Goal: Complete application form

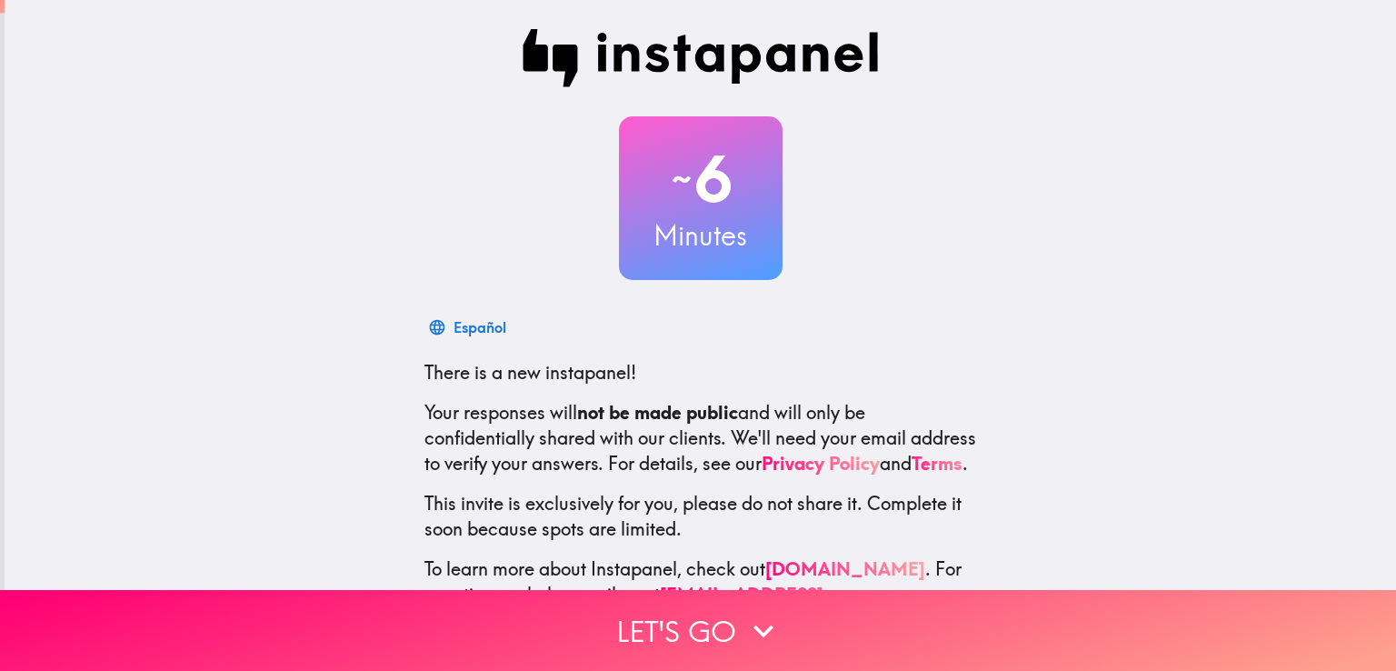
scroll to position [85, 0]
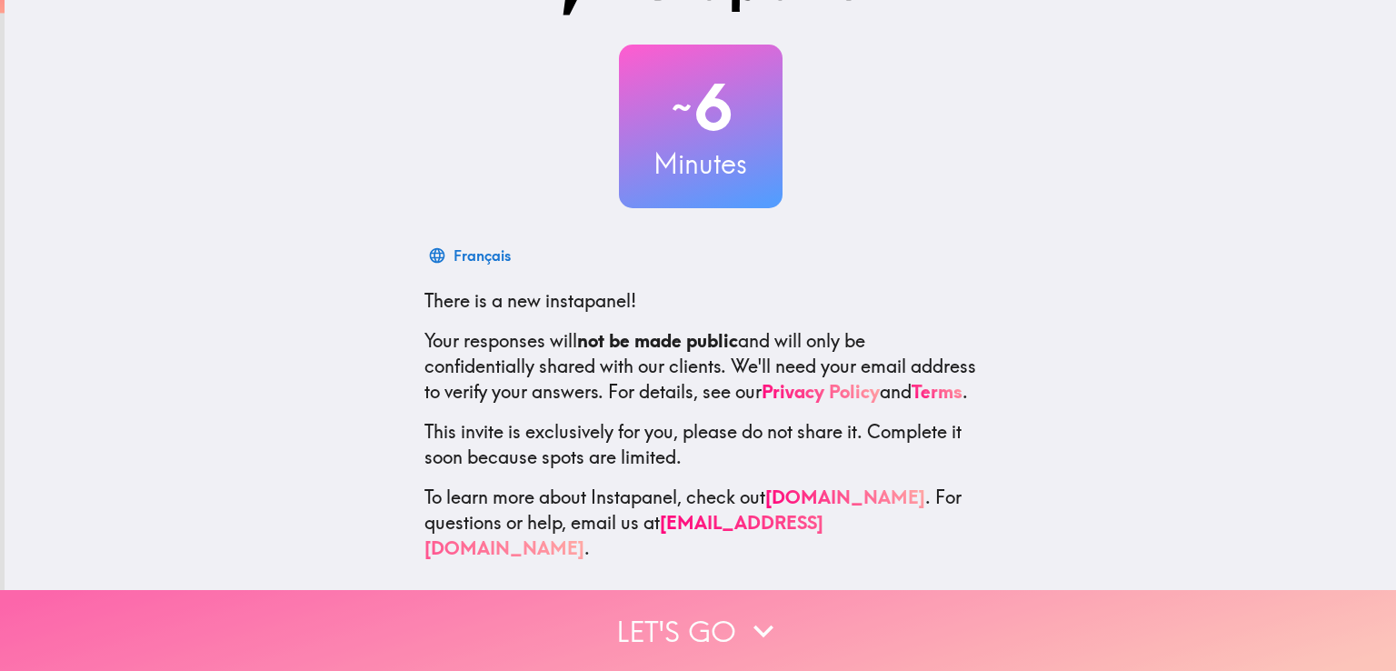
click at [754, 624] on icon "button" at bounding box center [764, 630] width 20 height 13
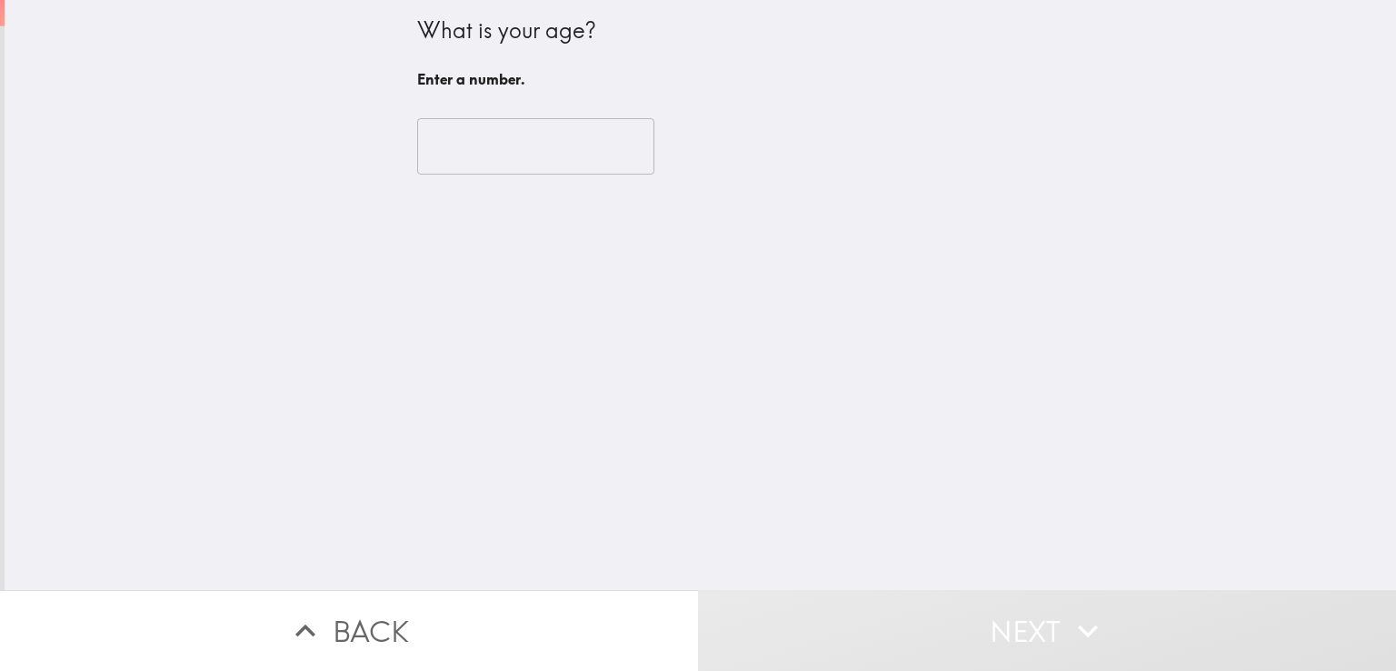
scroll to position [0, 0]
click at [451, 118] on input "number" at bounding box center [535, 146] width 237 height 56
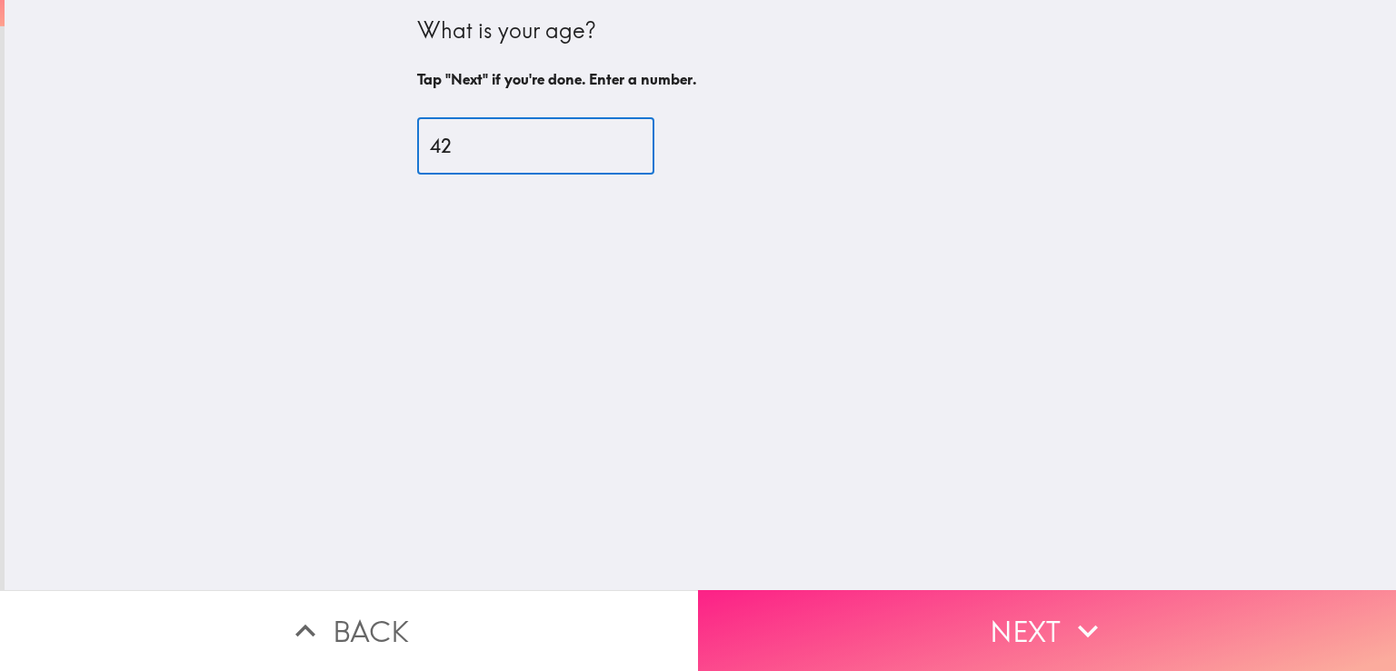
type input "42"
click at [1028, 619] on button "Next" at bounding box center [1047, 630] width 698 height 81
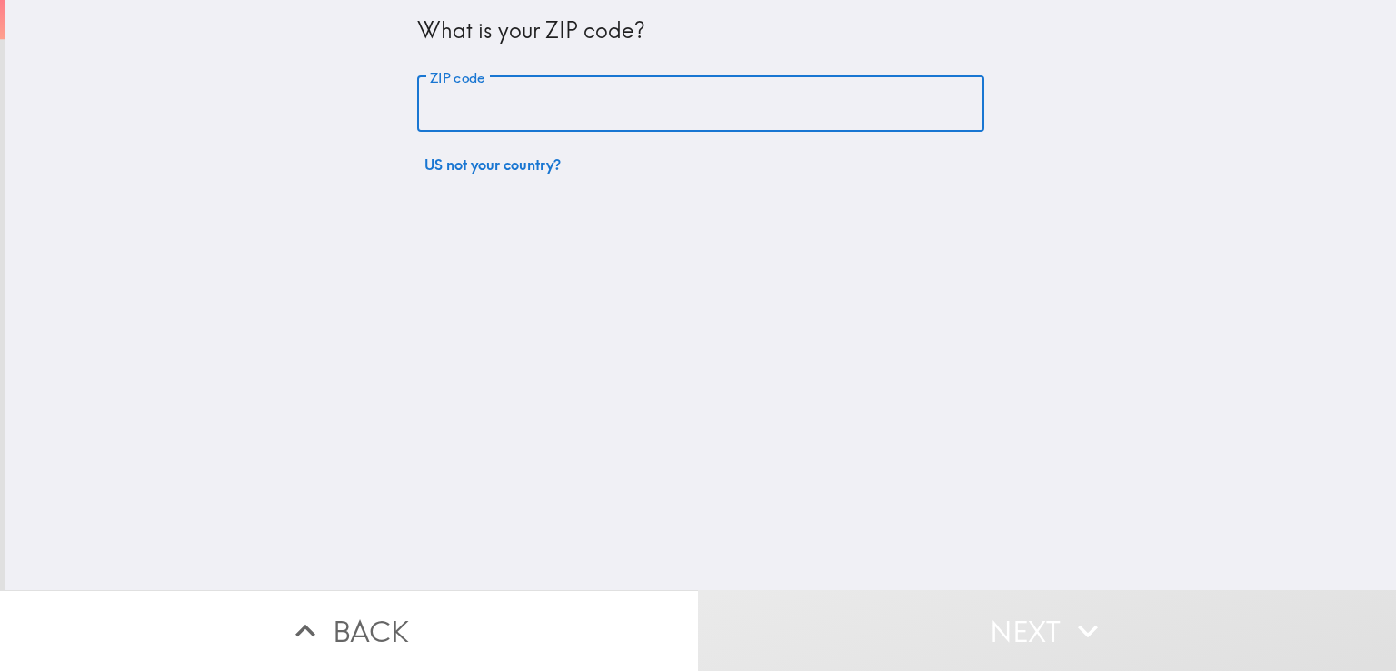
click at [471, 114] on input "ZIP code" at bounding box center [700, 104] width 567 height 56
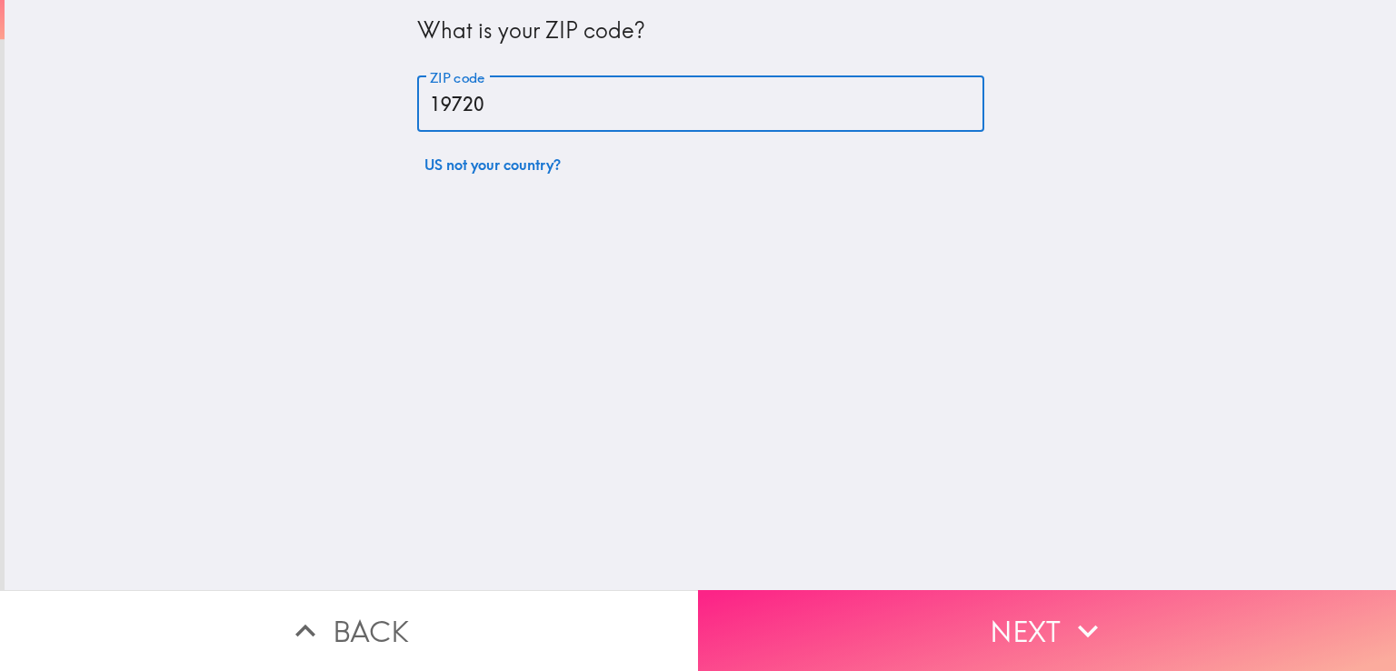
type input "19720"
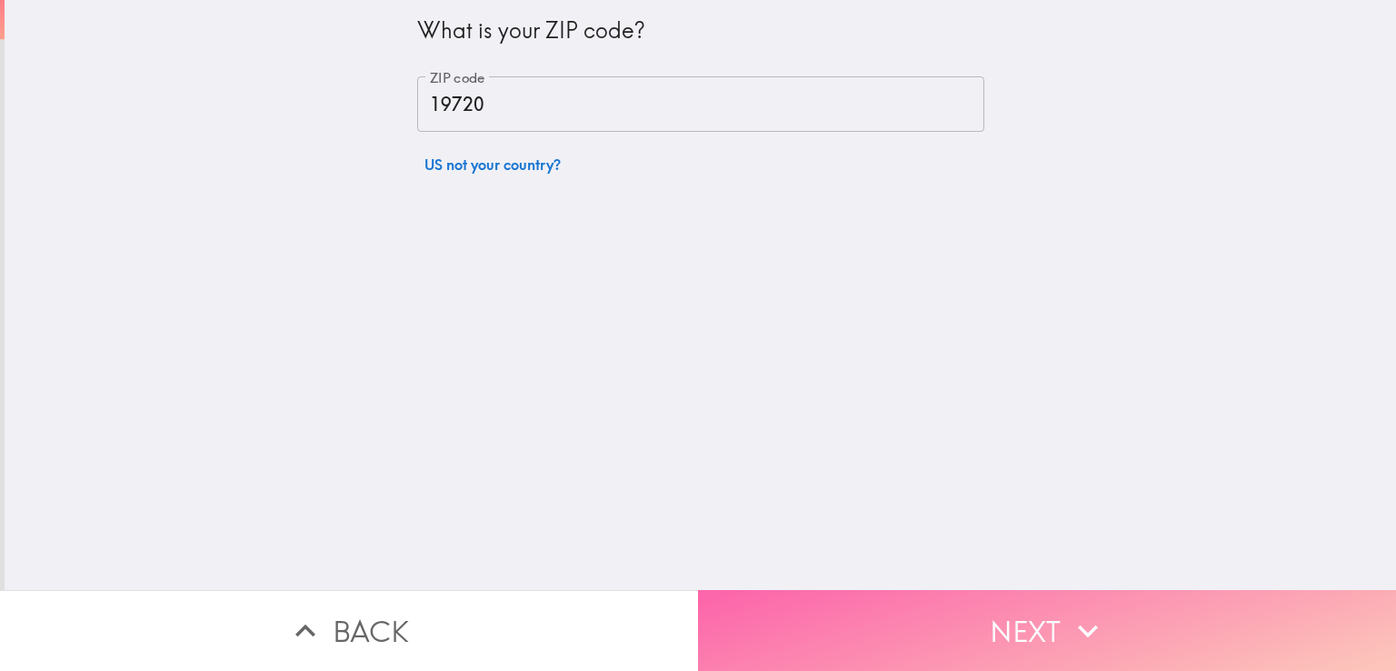
click at [892, 596] on button "Next" at bounding box center [1047, 630] width 698 height 81
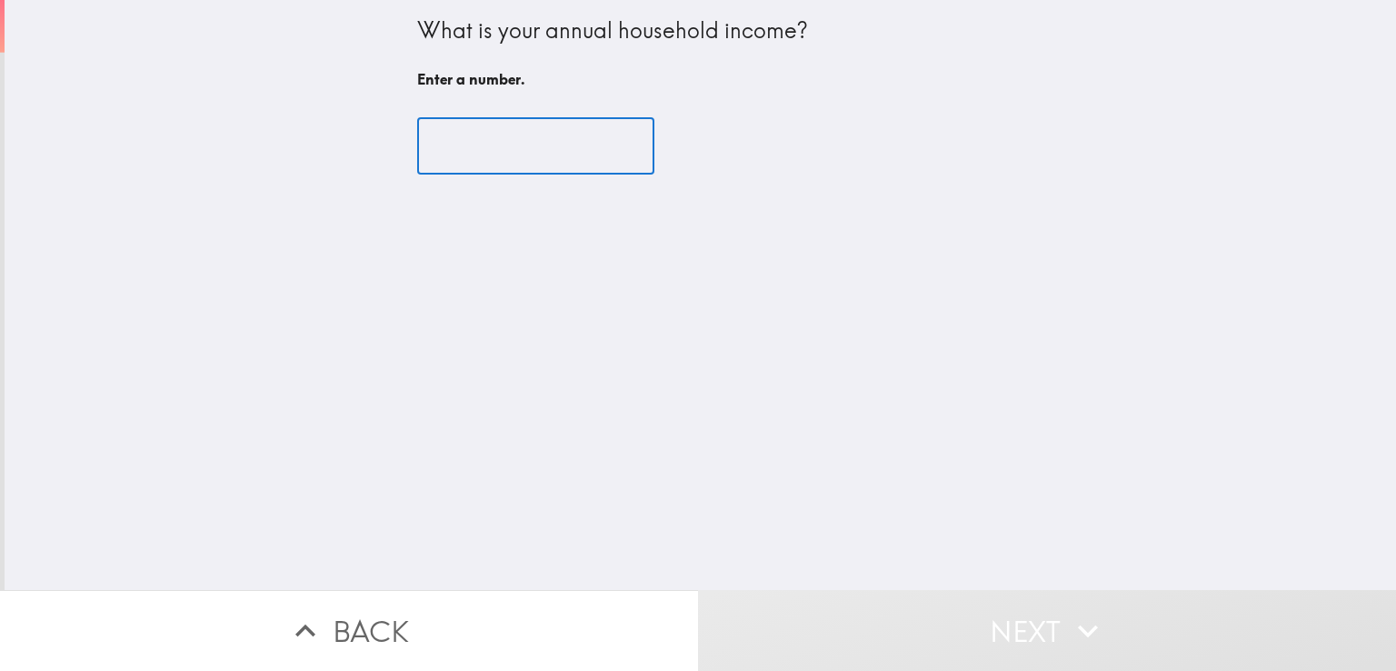
click at [498, 139] on input "number" at bounding box center [535, 146] width 237 height 56
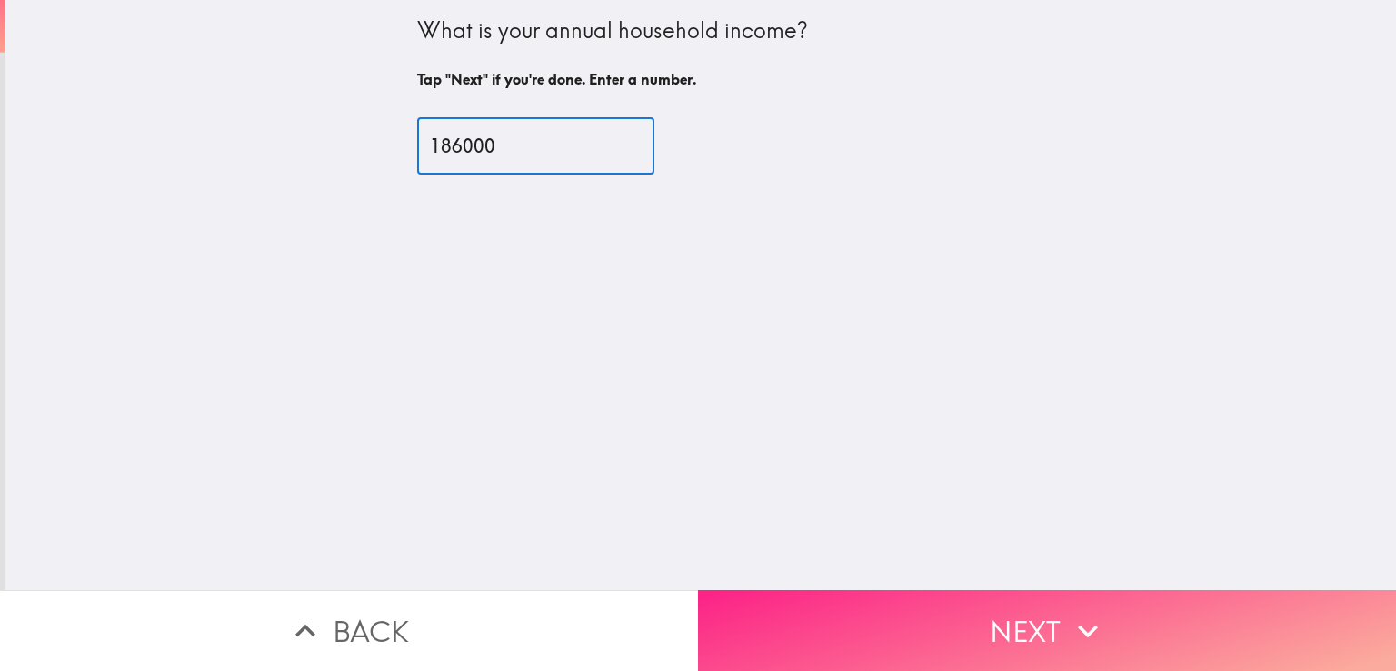
type input "186000"
click at [953, 614] on button "Next" at bounding box center [1047, 630] width 698 height 81
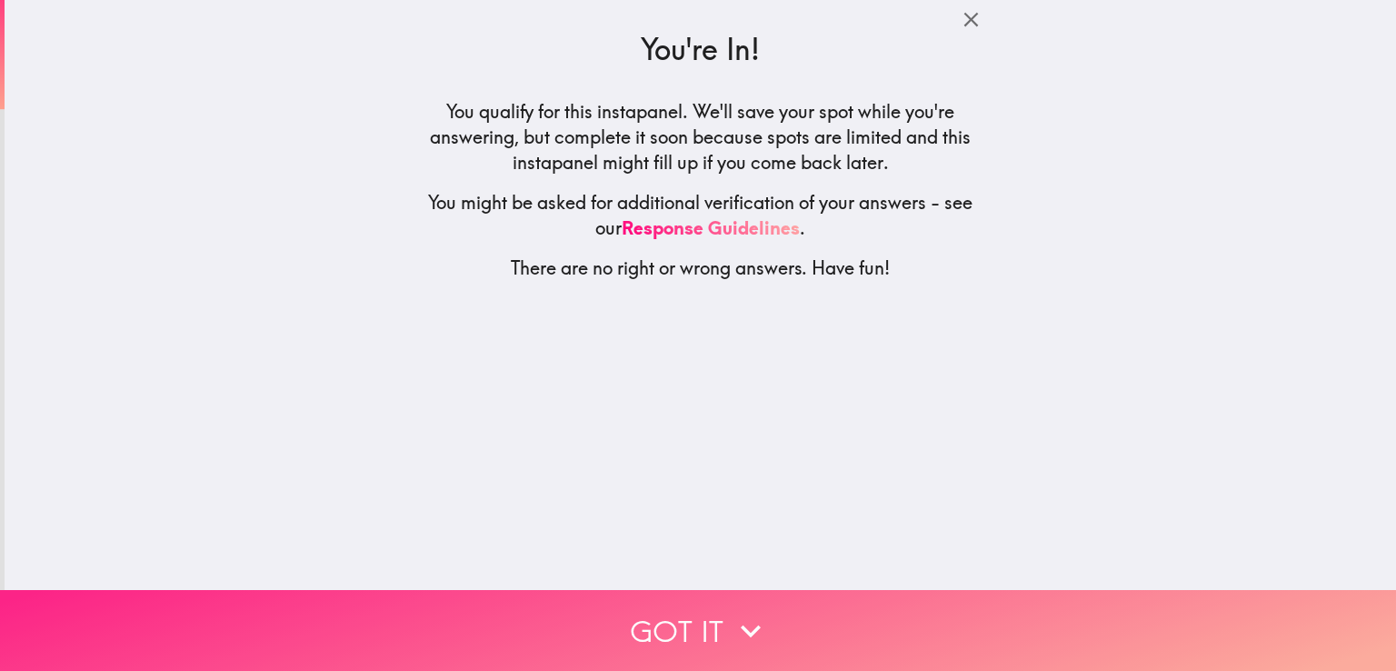
click at [734, 611] on icon "button" at bounding box center [751, 631] width 40 height 40
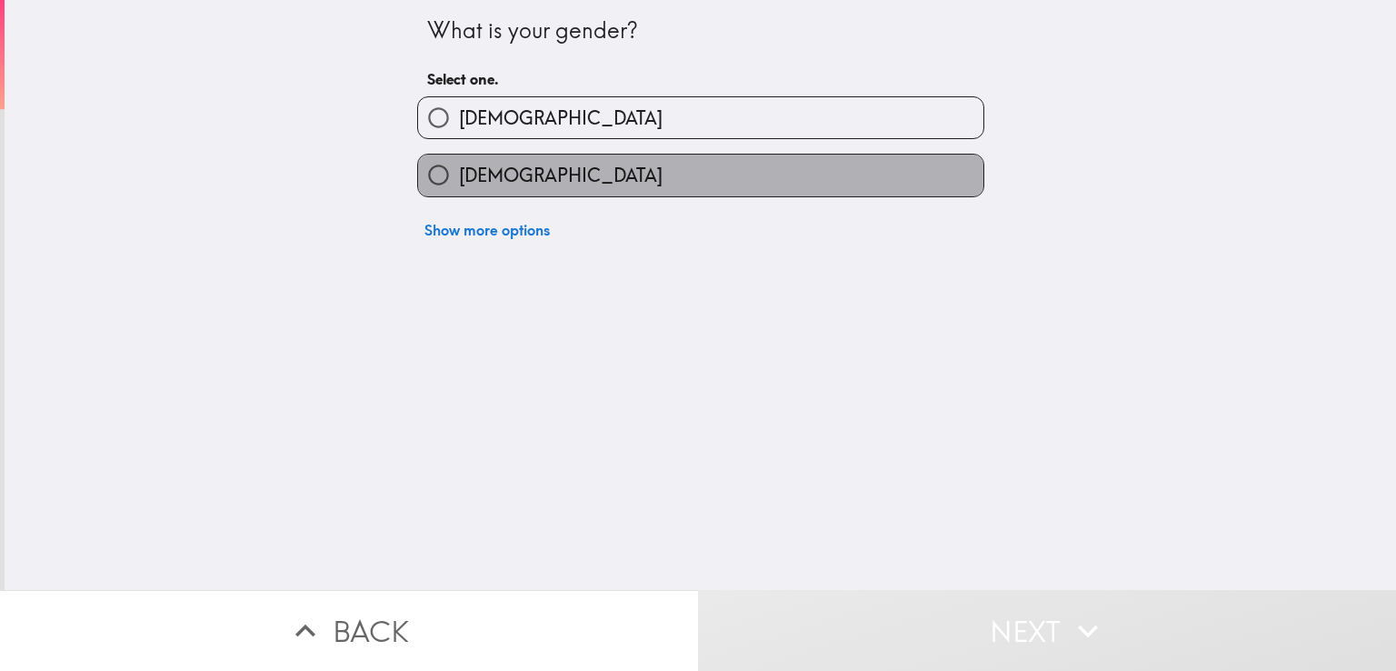
click at [459, 168] on span "[DEMOGRAPHIC_DATA]" at bounding box center [561, 175] width 204 height 25
click at [455, 168] on input "[DEMOGRAPHIC_DATA]" at bounding box center [438, 175] width 41 height 41
radio input "true"
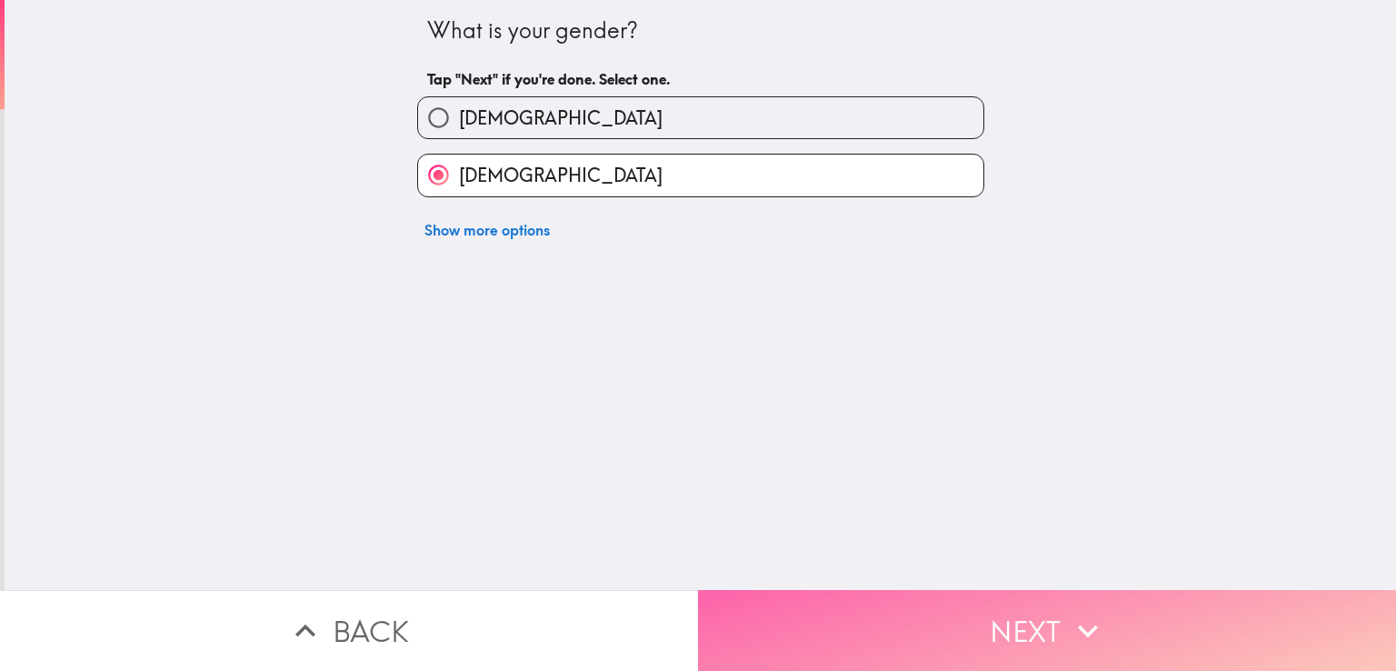
click at [836, 630] on button "Next" at bounding box center [1047, 630] width 698 height 81
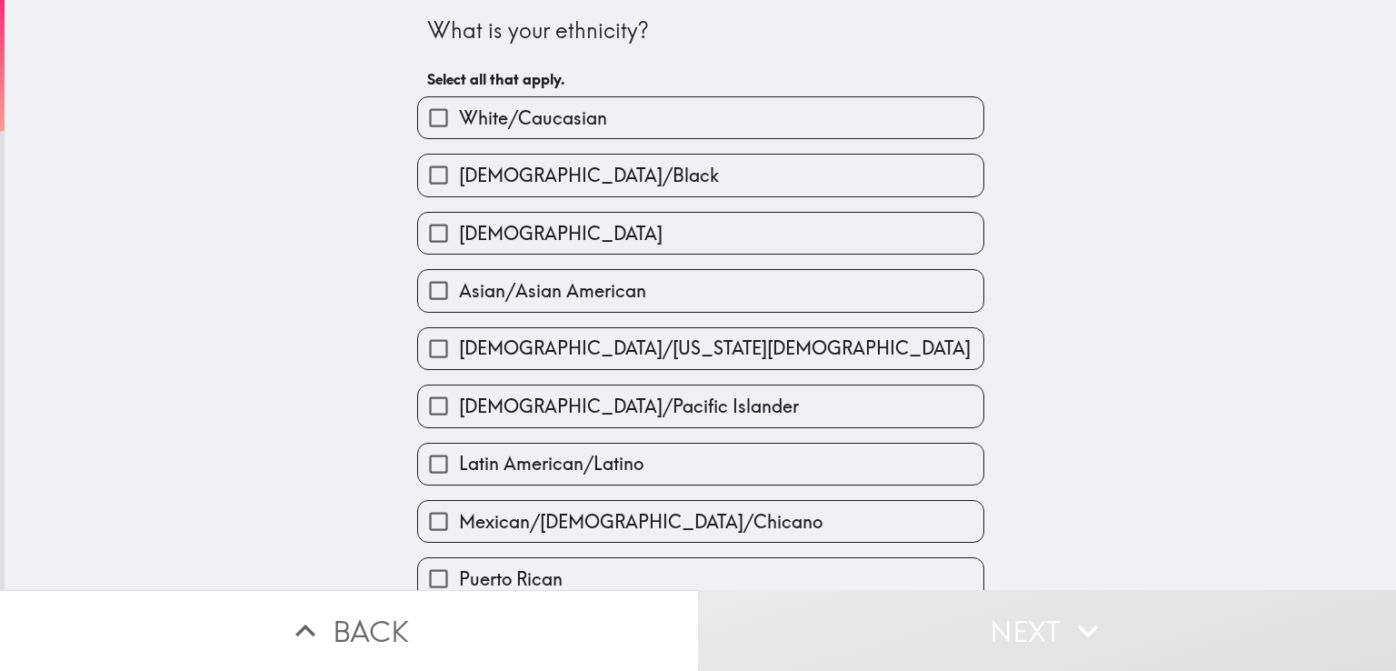
click at [482, 113] on span "White/Caucasian" at bounding box center [533, 117] width 148 height 25
click at [459, 113] on input "White/Caucasian" at bounding box center [438, 117] width 41 height 41
checkbox input "true"
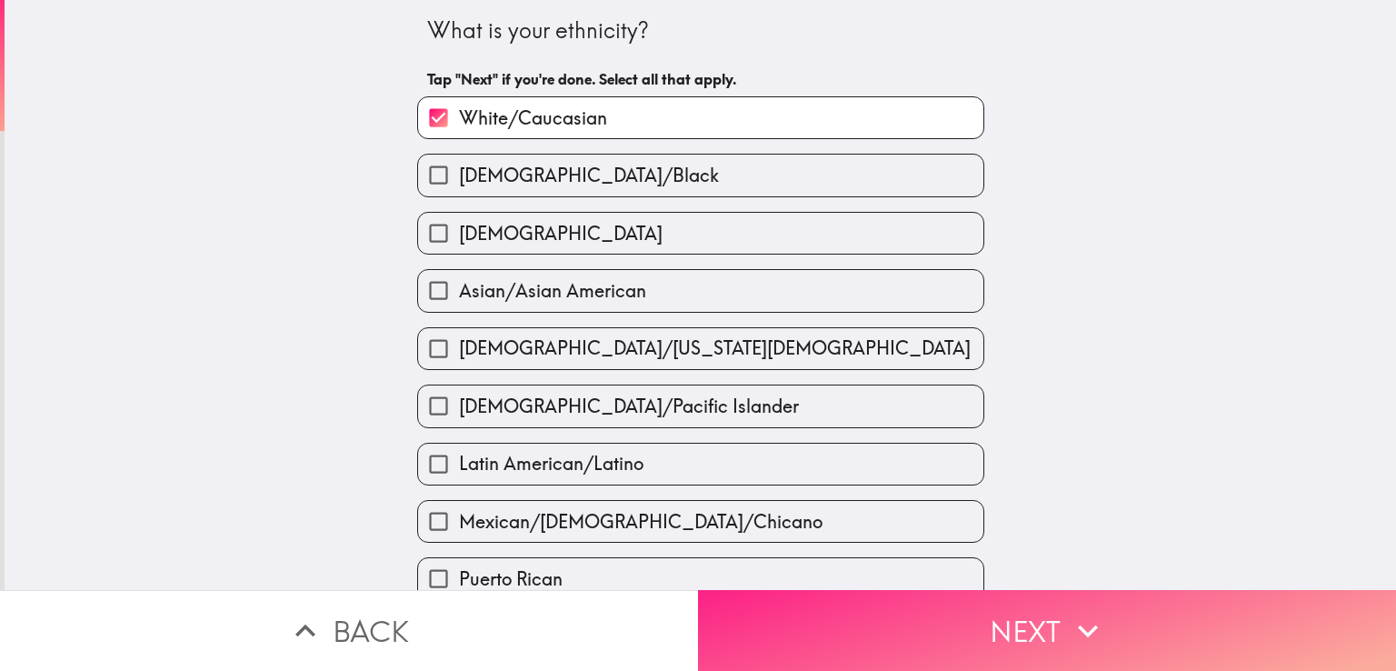
click at [973, 630] on button "Next" at bounding box center [1047, 630] width 698 height 81
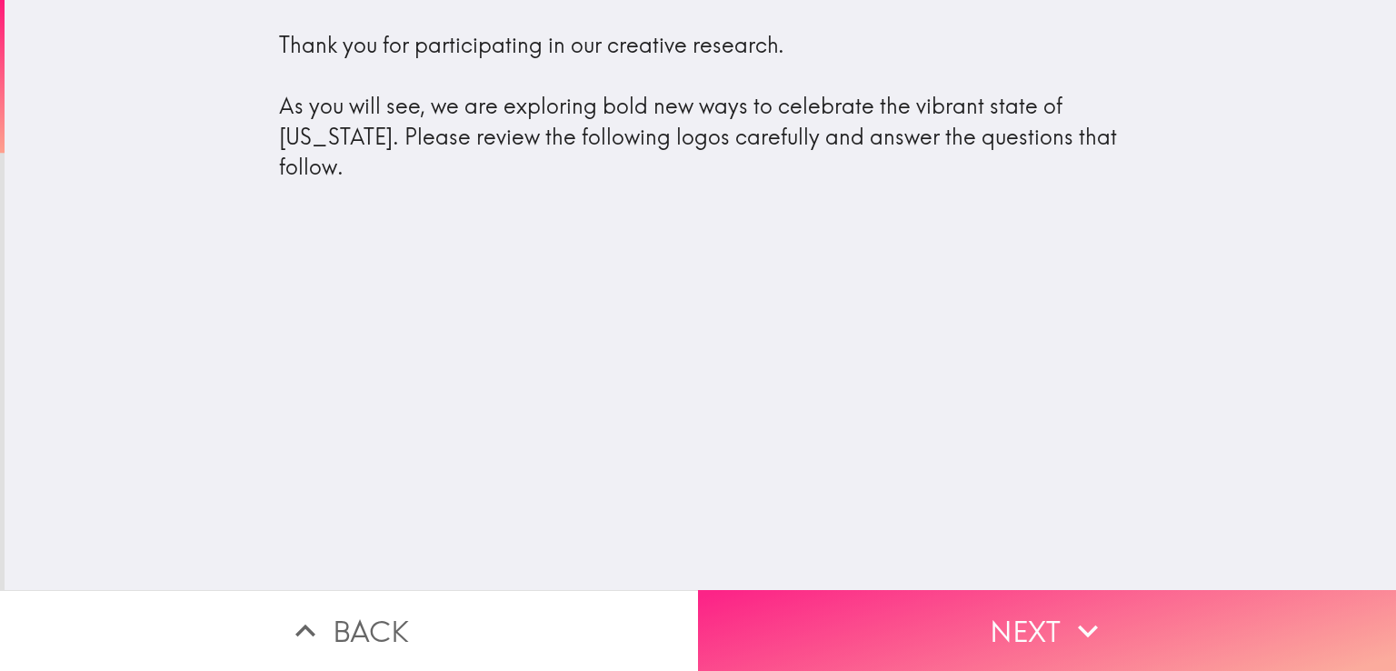
click at [984, 628] on button "Next" at bounding box center [1047, 630] width 698 height 81
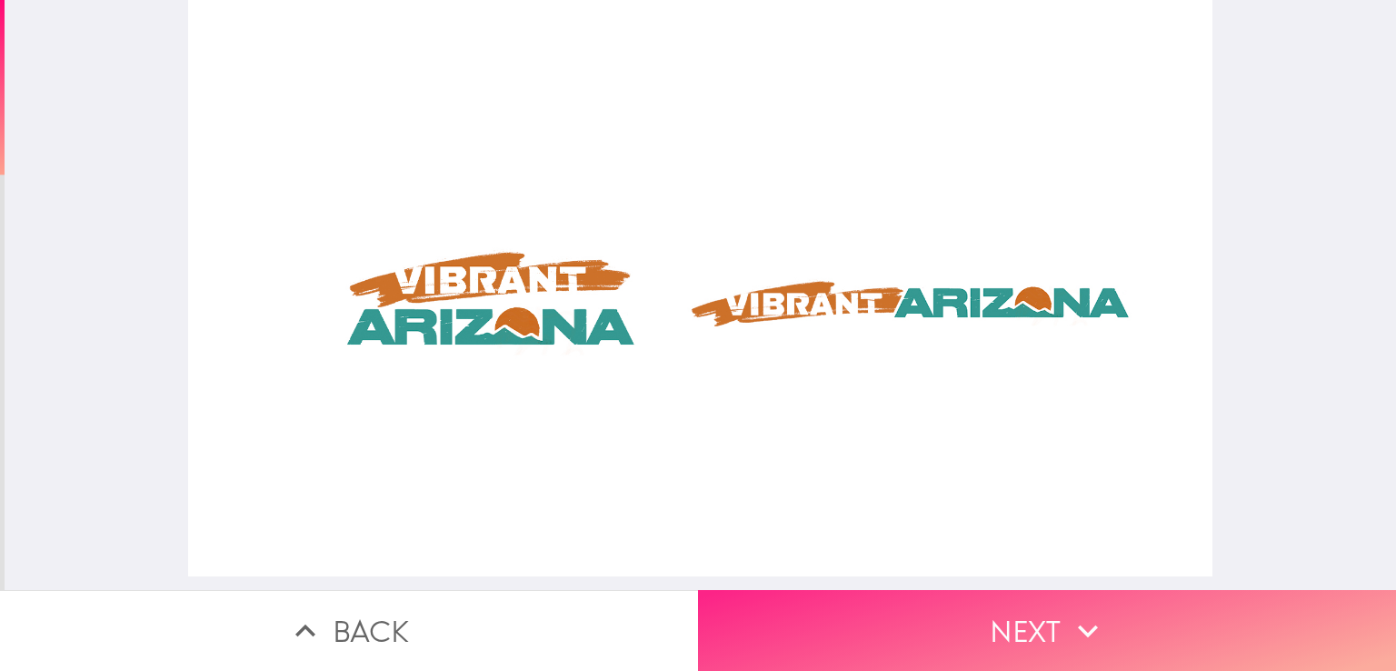
click at [905, 611] on button "Next" at bounding box center [1047, 630] width 698 height 81
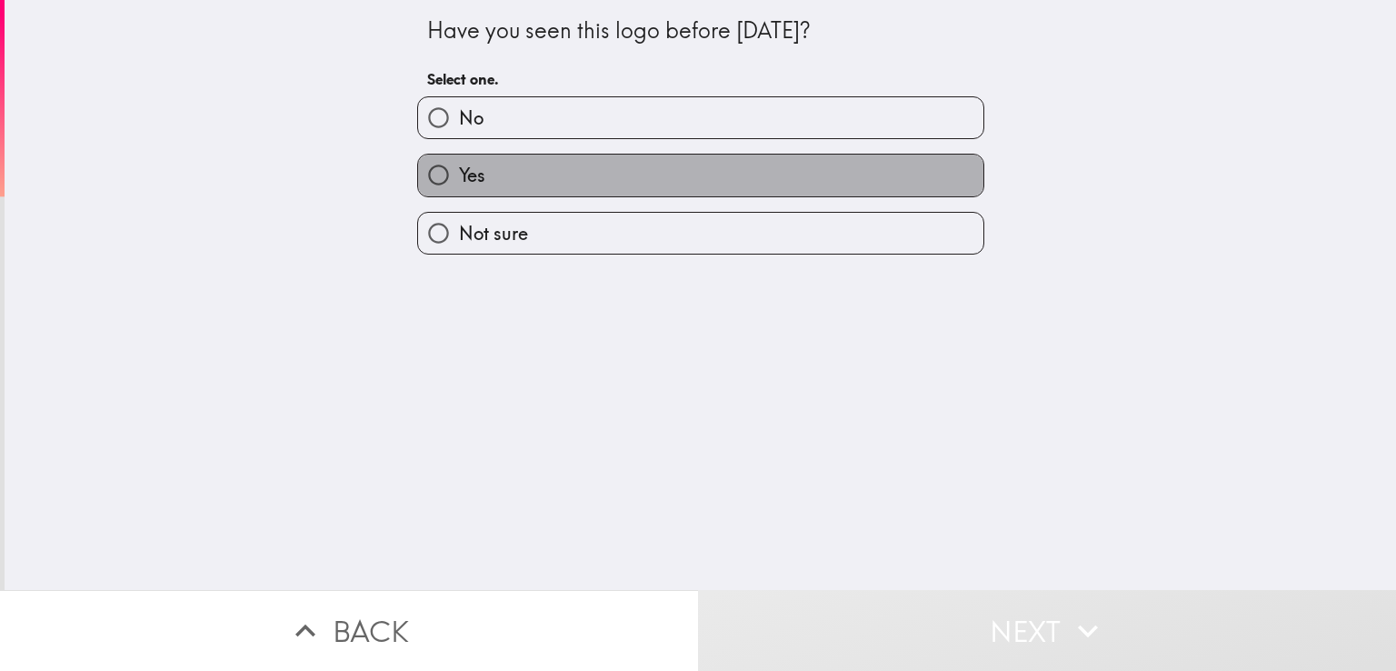
click at [473, 173] on label "Yes" at bounding box center [700, 175] width 565 height 41
click at [459, 173] on input "Yes" at bounding box center [438, 175] width 41 height 41
radio input "true"
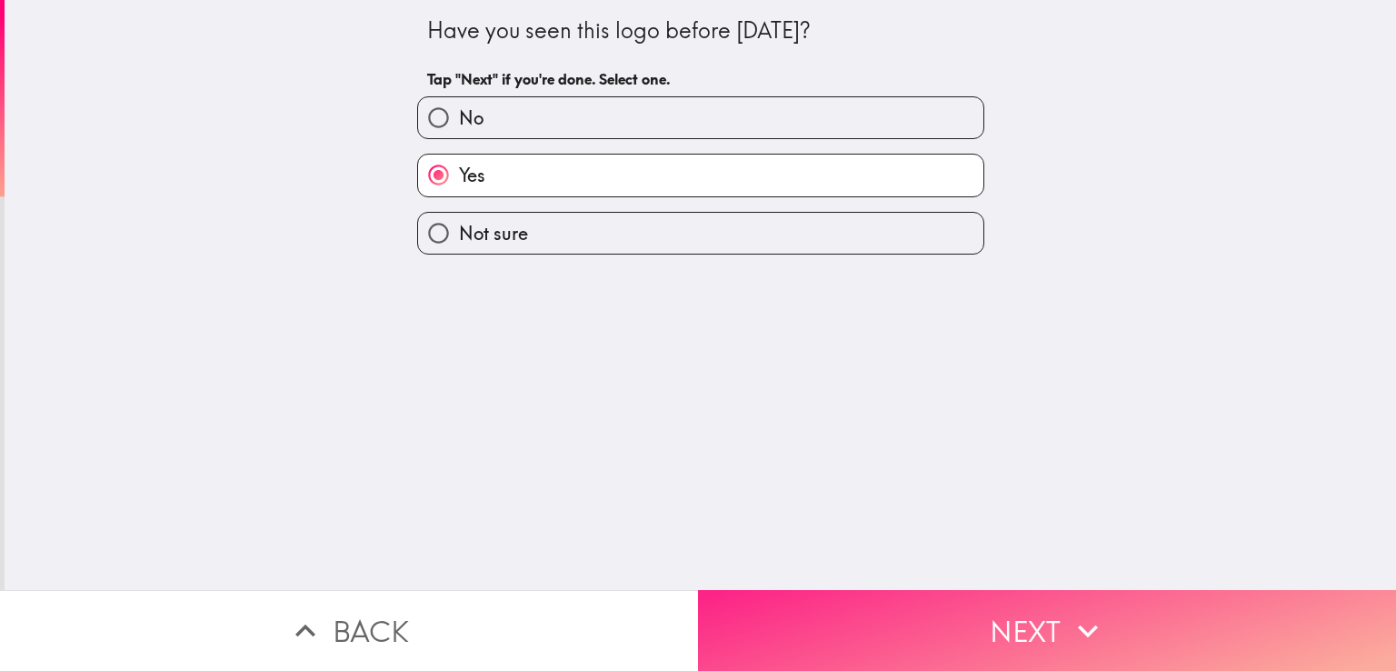
click at [995, 618] on button "Next" at bounding box center [1047, 630] width 698 height 81
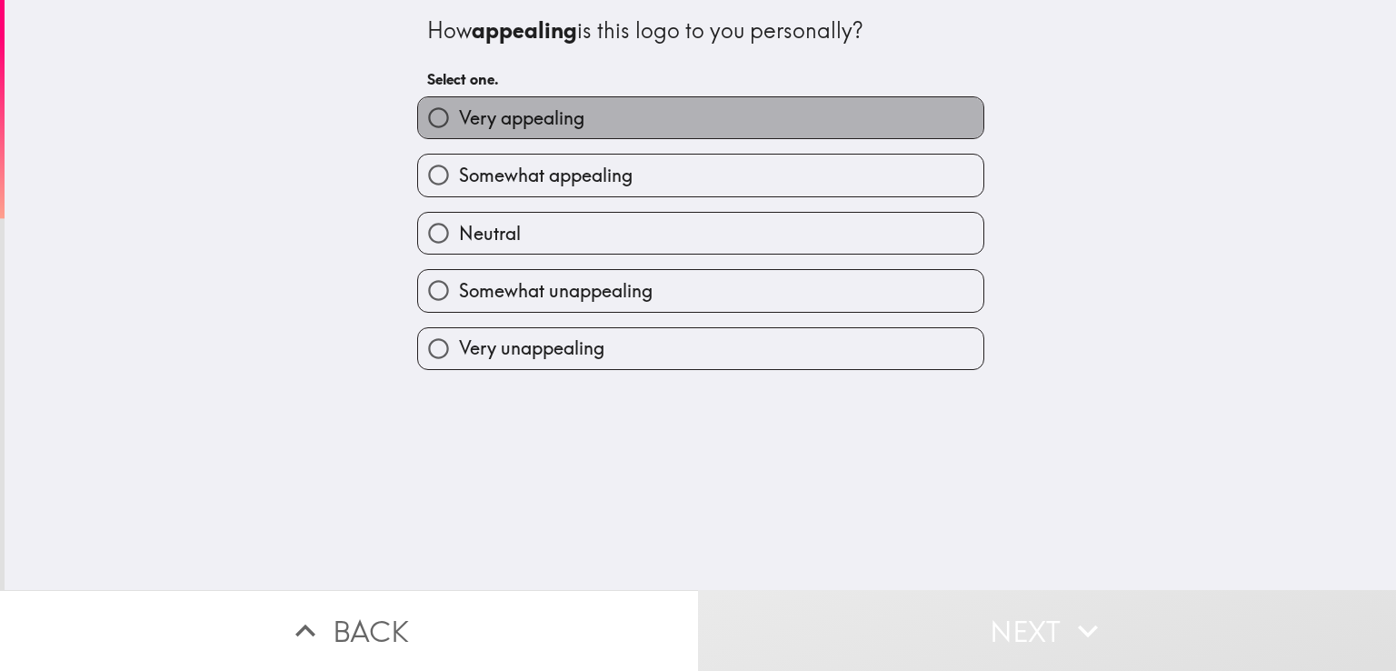
click at [485, 114] on span "Very appealing" at bounding box center [521, 117] width 125 height 25
click at [459, 114] on input "Very appealing" at bounding box center [438, 117] width 41 height 41
radio input "true"
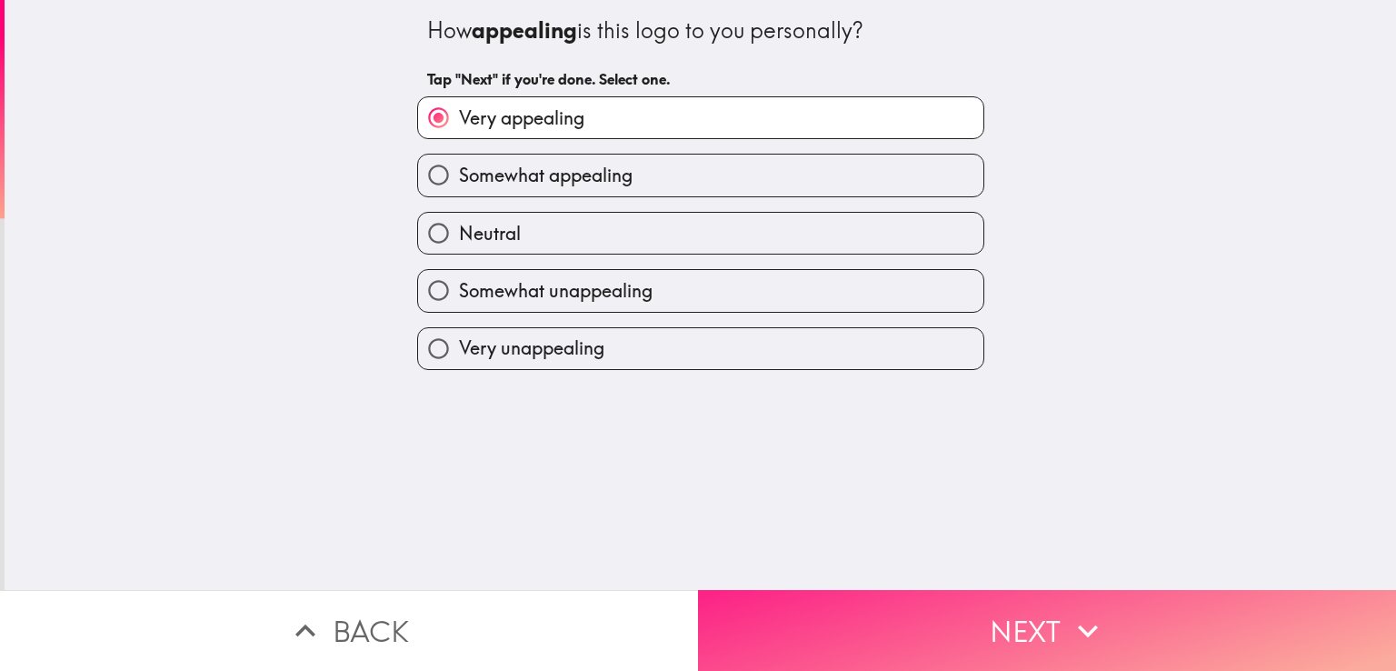
click at [907, 635] on button "Next" at bounding box center [1047, 630] width 698 height 81
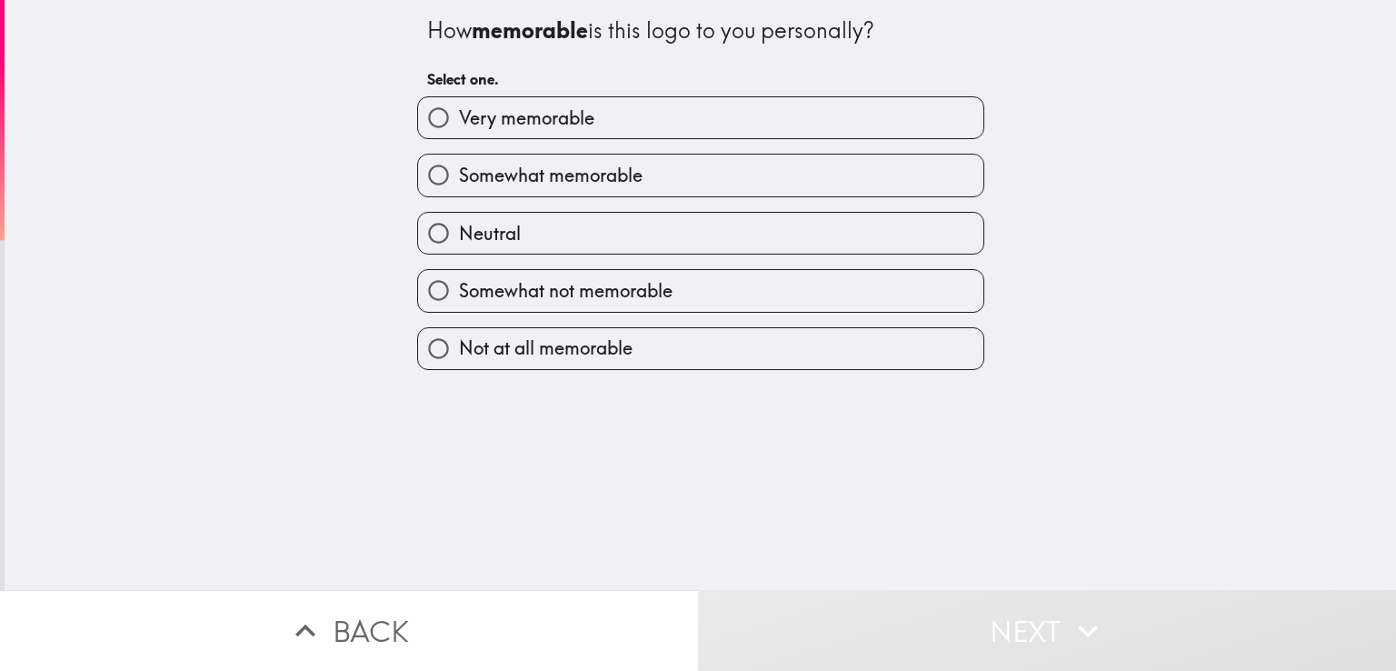
drag, startPoint x: 516, startPoint y: 120, endPoint x: 534, endPoint y: 130, distance: 20.0
click at [517, 120] on span "Very memorable" at bounding box center [526, 117] width 135 height 25
click at [459, 120] on input "Very memorable" at bounding box center [438, 117] width 41 height 41
radio input "true"
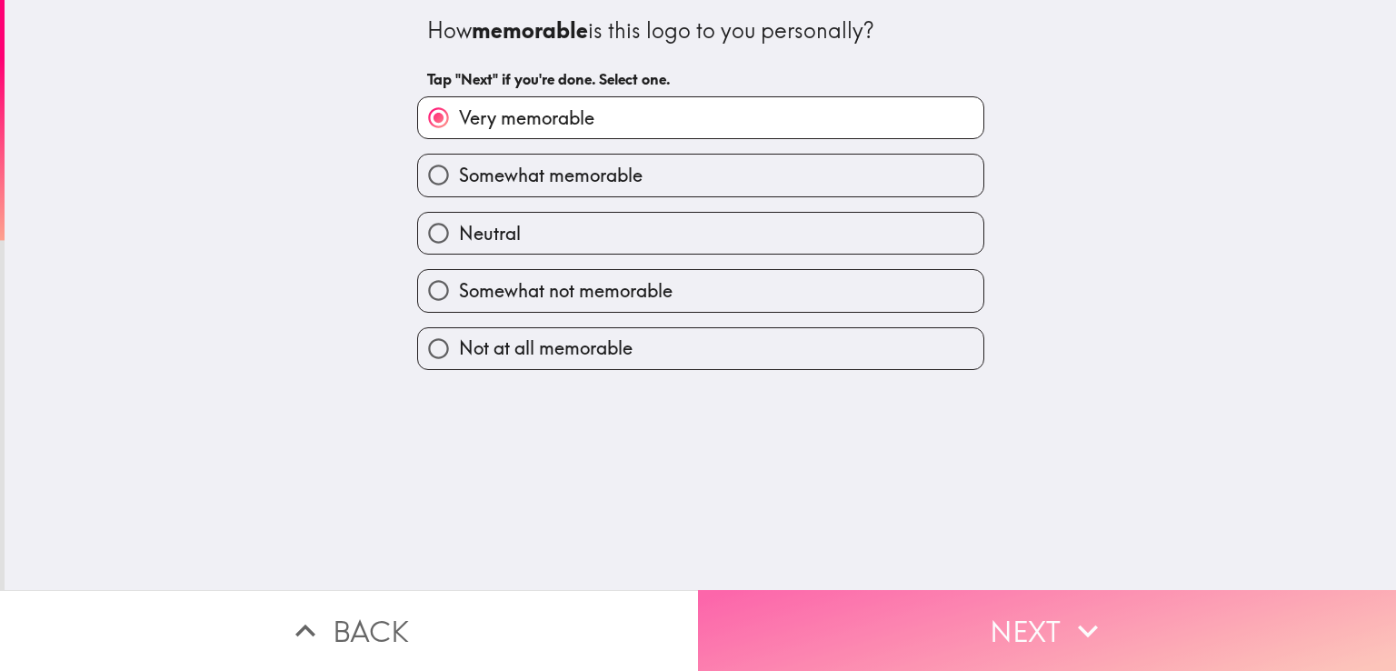
click at [935, 607] on button "Next" at bounding box center [1047, 630] width 698 height 81
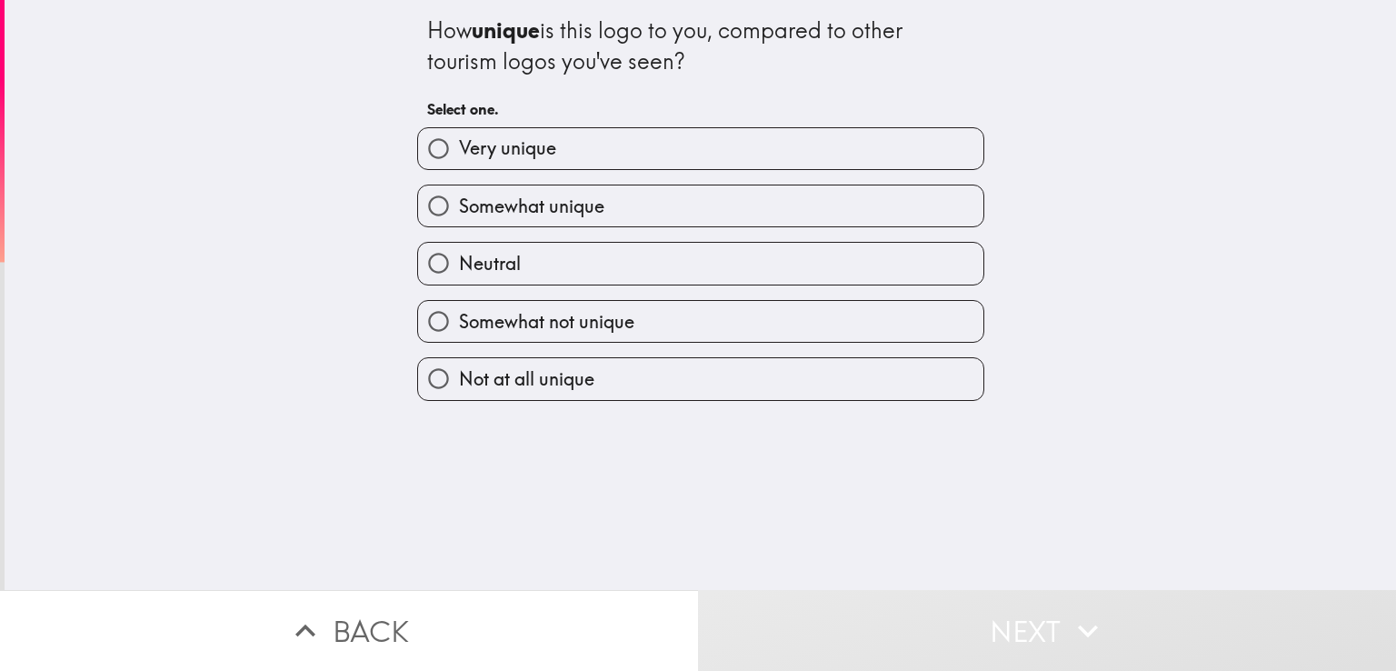
click at [479, 135] on span "Very unique" at bounding box center [507, 147] width 97 height 25
click at [459, 135] on input "Very unique" at bounding box center [438, 148] width 41 height 41
radio input "true"
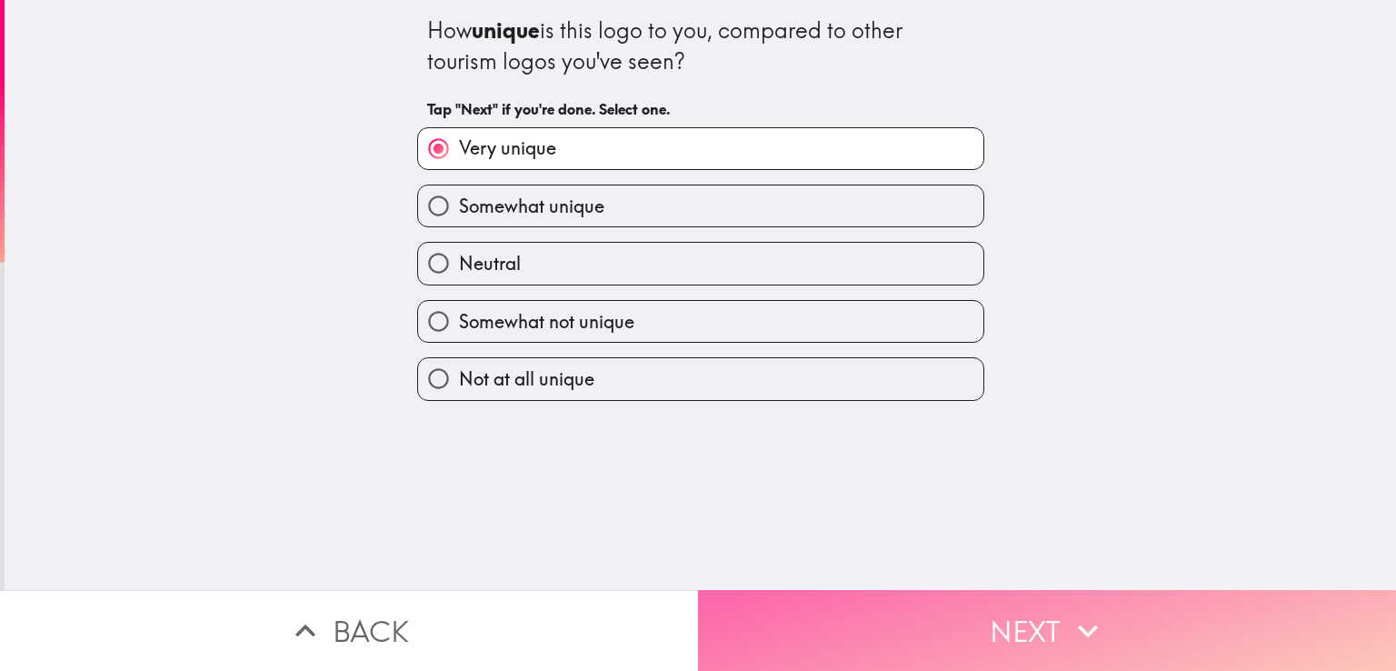
click at [922, 608] on button "Next" at bounding box center [1047, 630] width 698 height 81
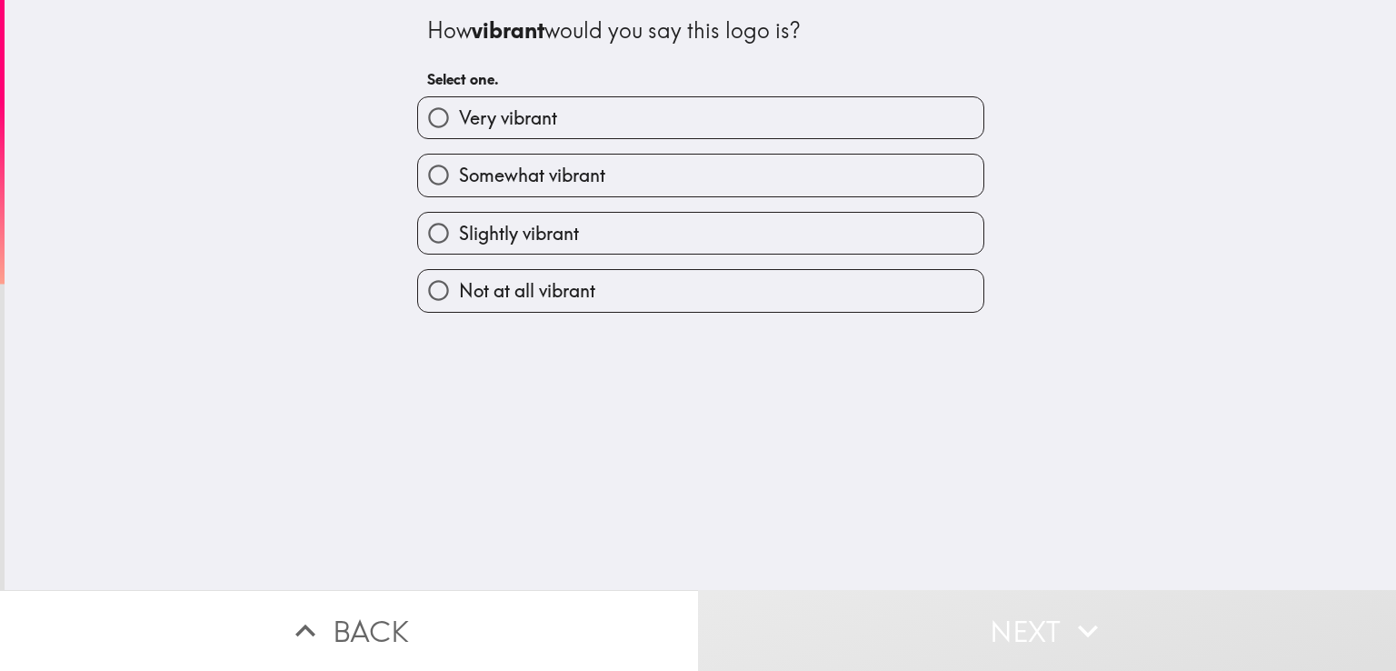
click at [522, 117] on span "Very vibrant" at bounding box center [508, 117] width 98 height 25
click at [459, 117] on input "Very vibrant" at bounding box center [438, 117] width 41 height 41
radio input "true"
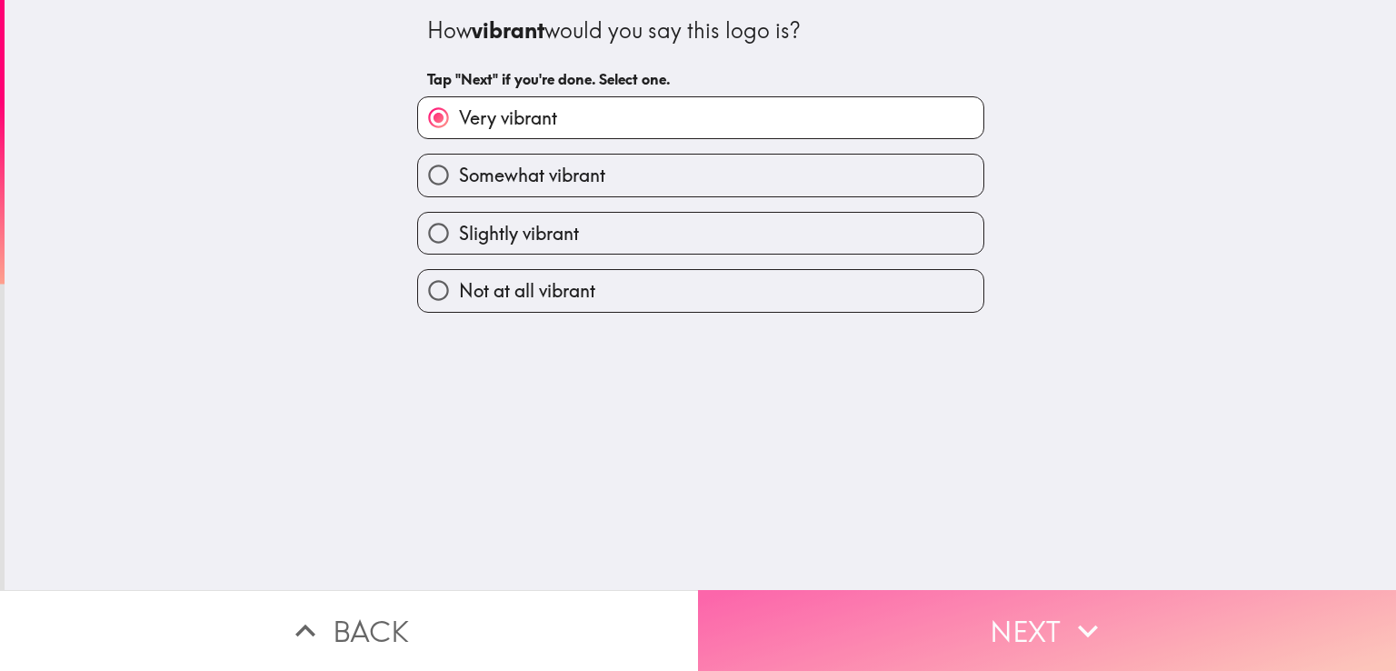
click at [963, 611] on button "Next" at bounding box center [1047, 630] width 698 height 81
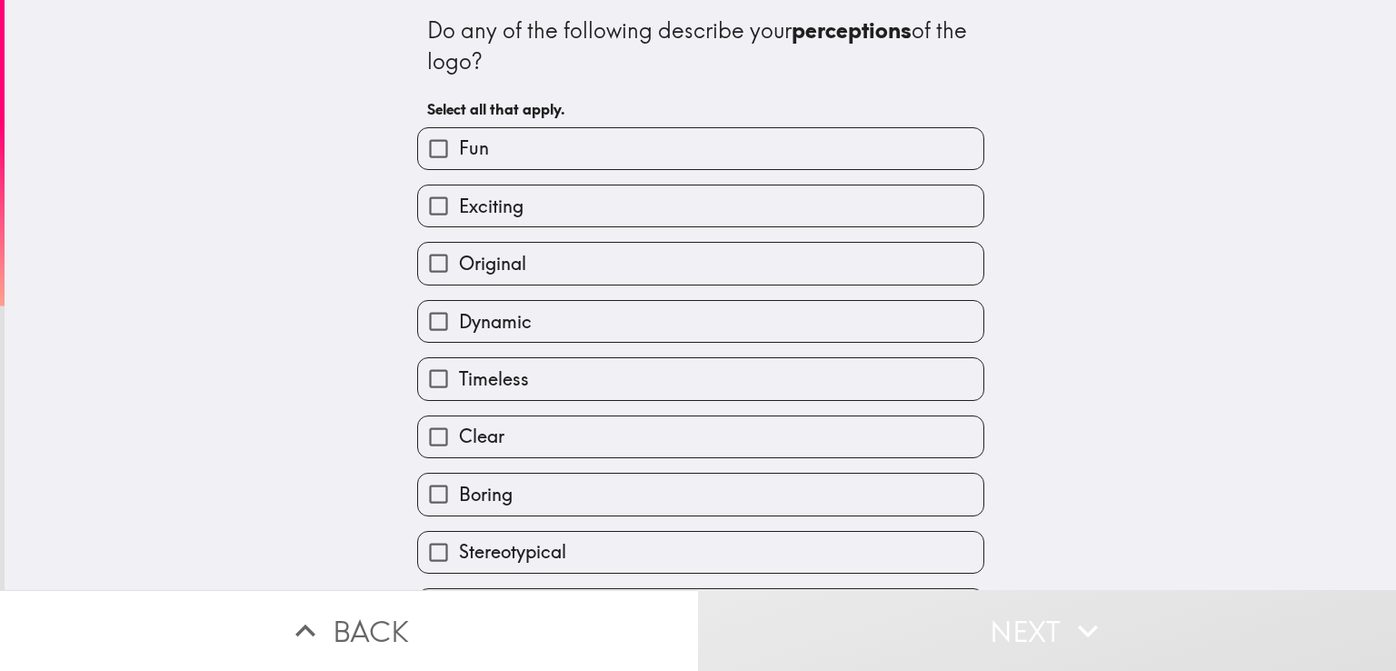
click at [459, 137] on span "Fun" at bounding box center [474, 147] width 30 height 25
click at [455, 137] on input "Fun" at bounding box center [438, 148] width 41 height 41
checkbox input "true"
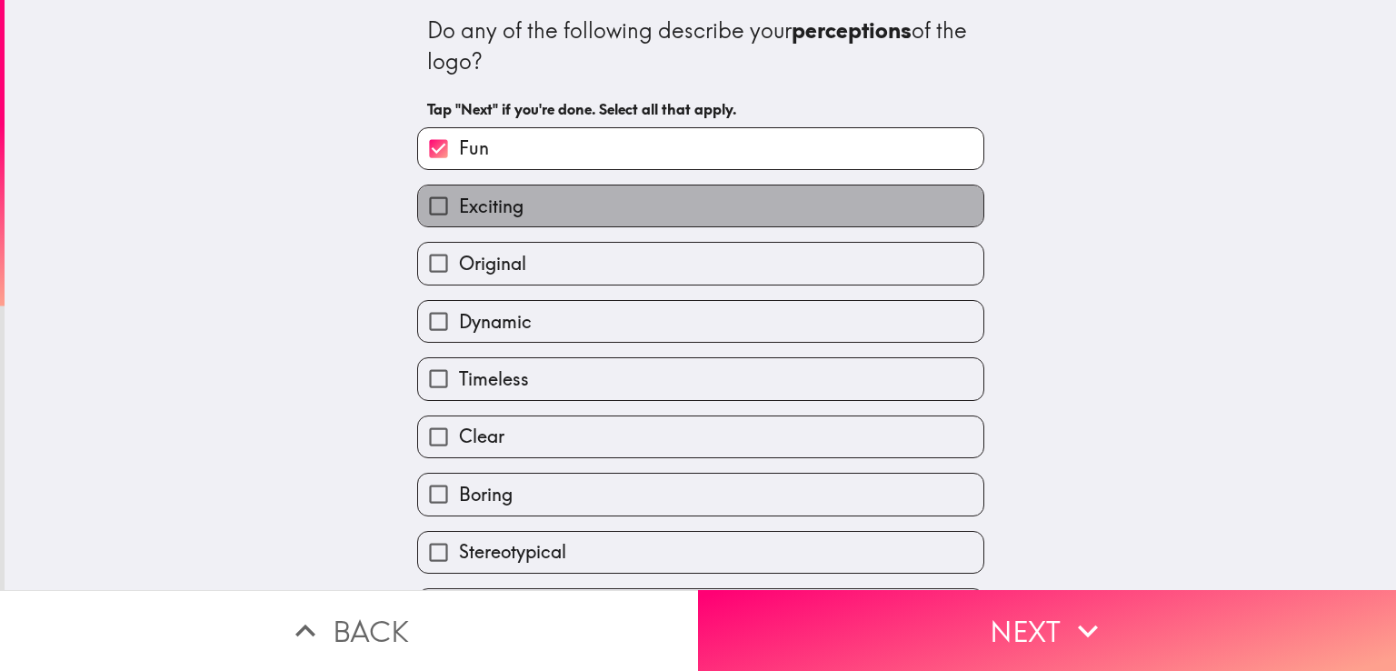
click at [476, 217] on span "Exciting" at bounding box center [491, 206] width 65 height 25
click at [459, 217] on input "Exciting" at bounding box center [438, 205] width 41 height 41
checkbox input "true"
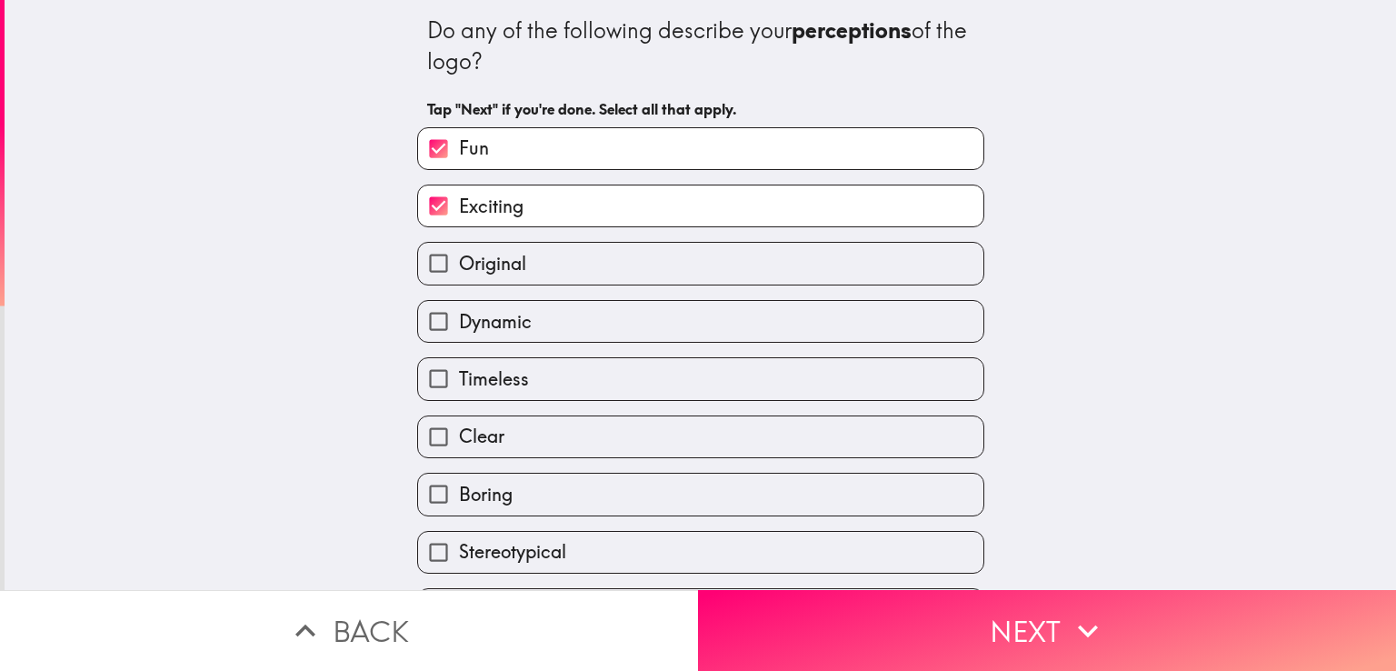
click at [465, 437] on span "Clear" at bounding box center [481, 436] width 45 height 25
click at [459, 437] on input "Clear" at bounding box center [438, 436] width 41 height 41
checkbox input "true"
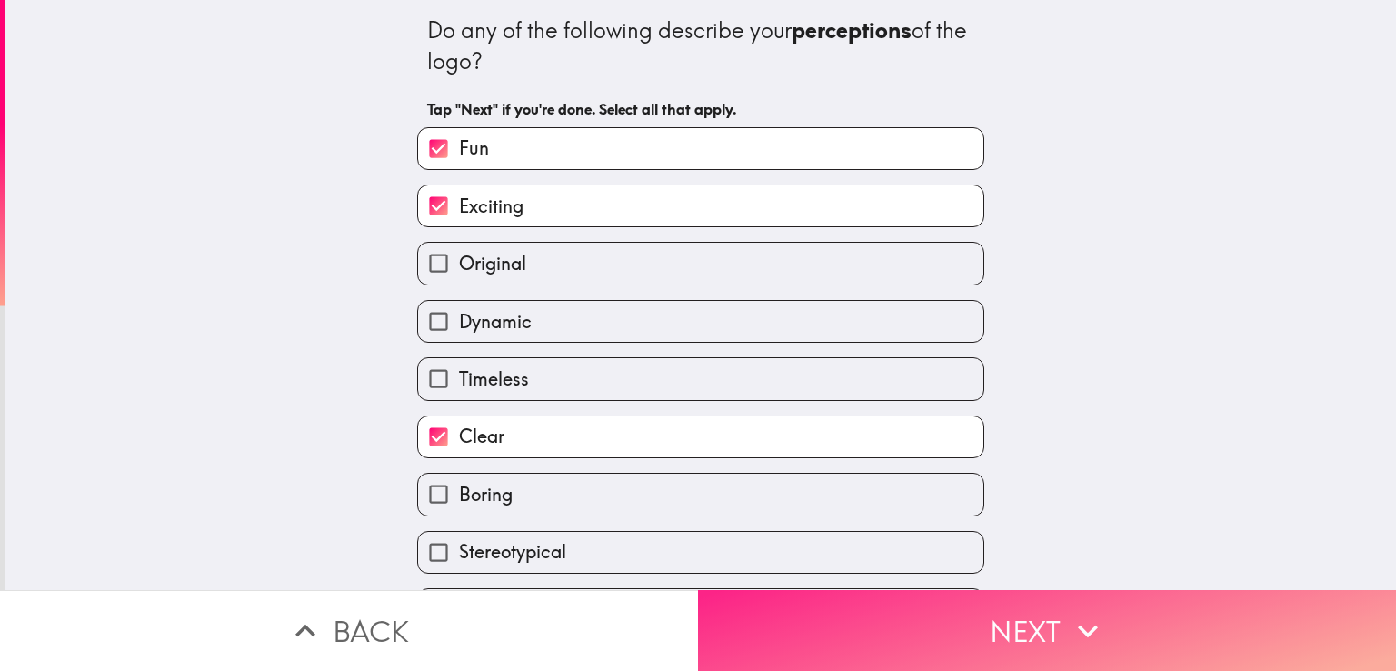
click at [790, 643] on button "Next" at bounding box center [1047, 630] width 698 height 81
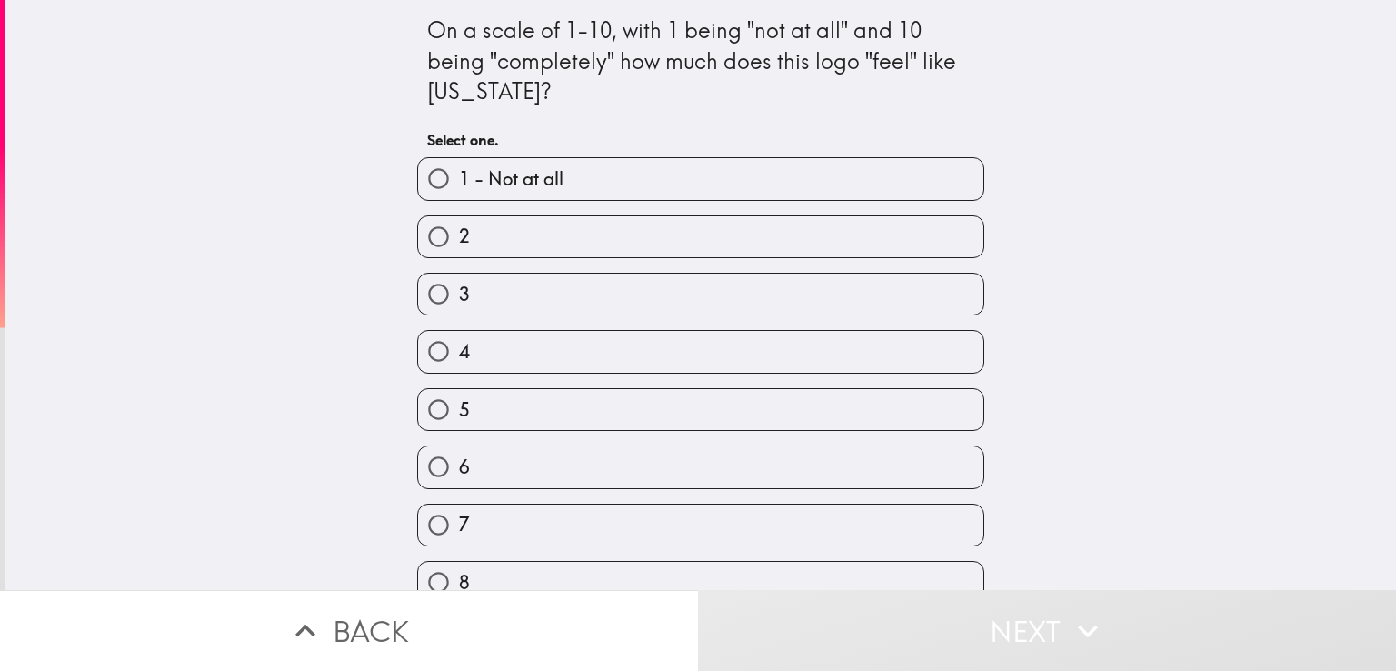
scroll to position [139, 0]
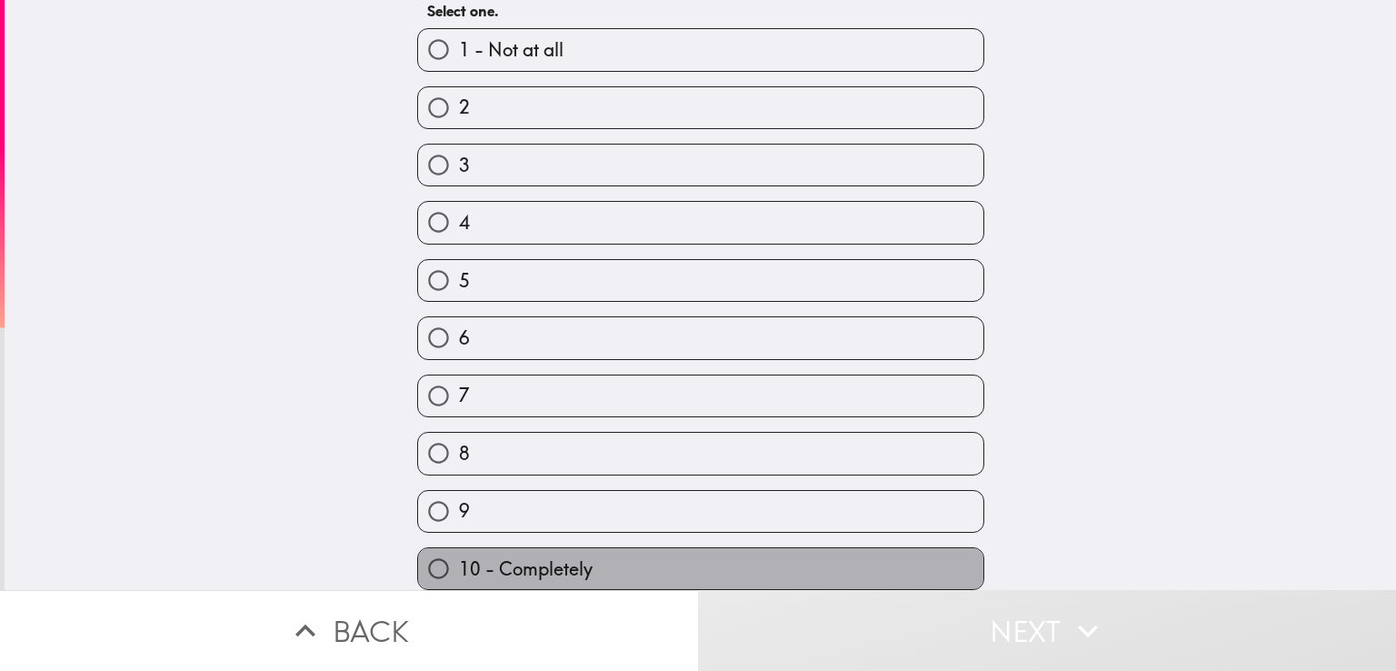
click at [487, 559] on span "10 - Completely" at bounding box center [526, 568] width 134 height 25
click at [459, 559] on input "10 - Completely" at bounding box center [438, 568] width 41 height 41
radio input "true"
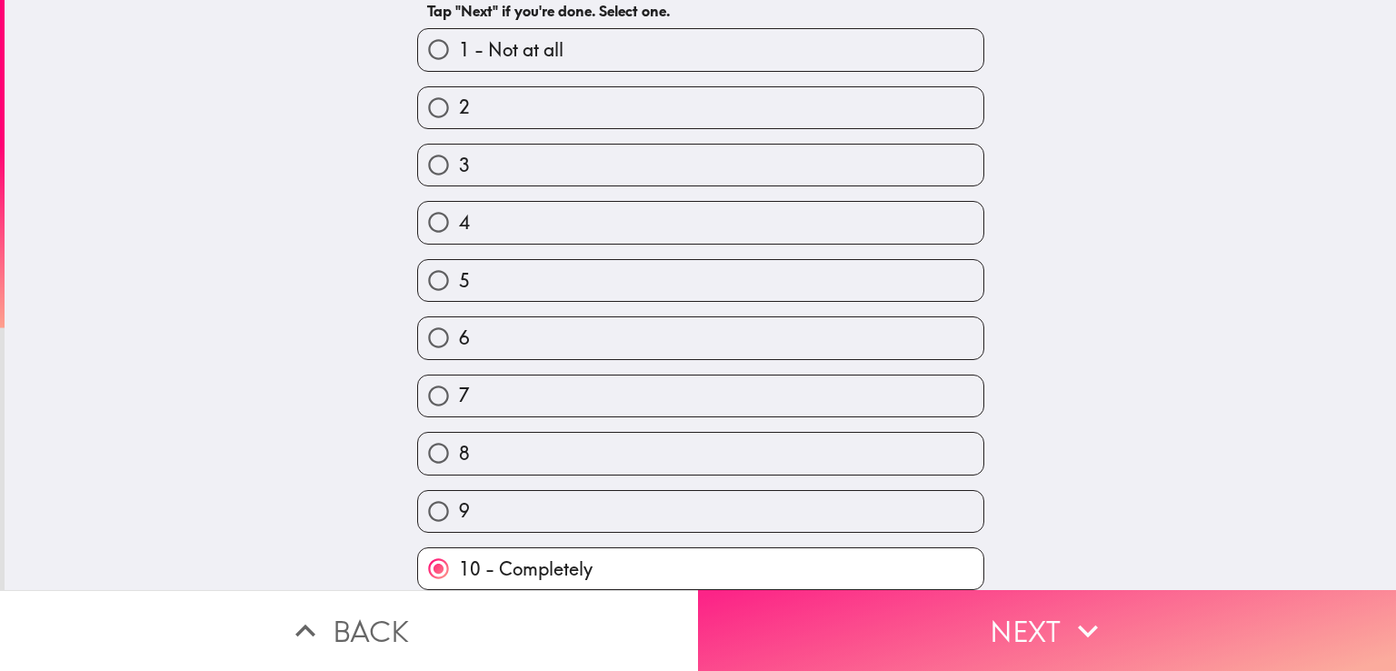
click at [855, 641] on button "Next" at bounding box center [1047, 630] width 698 height 81
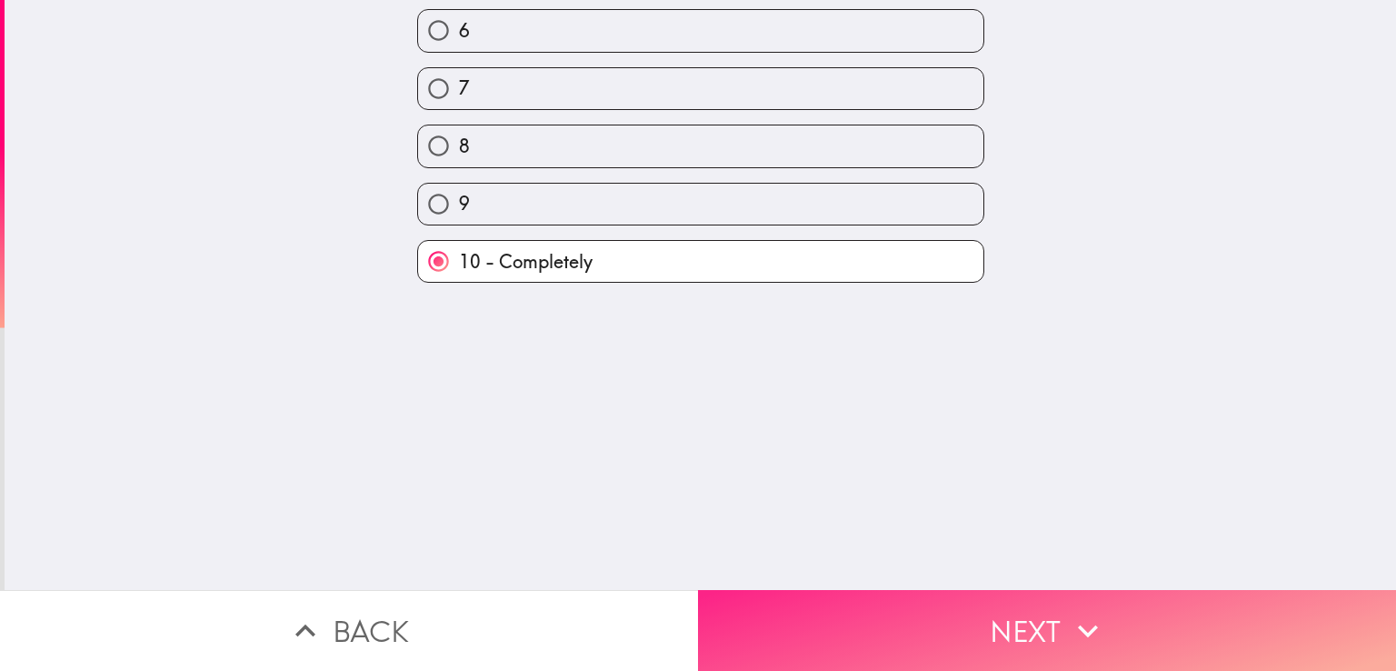
scroll to position [0, 0]
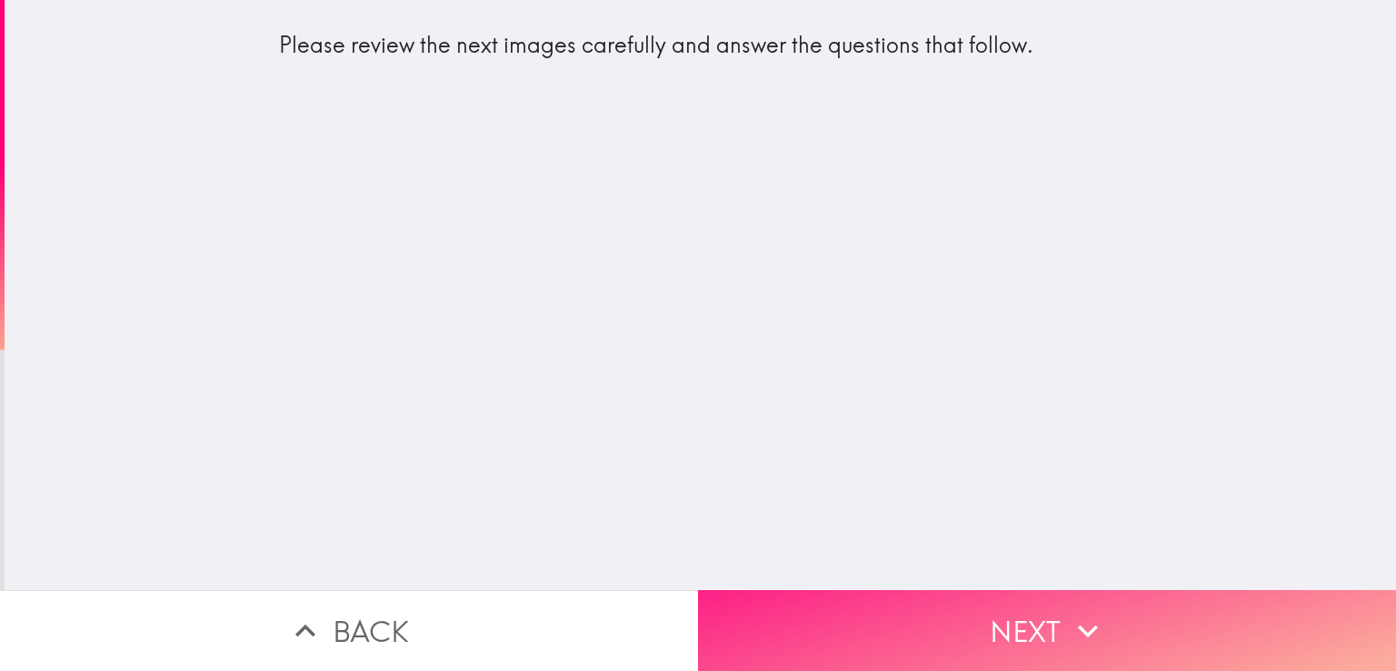
click at [974, 590] on button "Next" at bounding box center [1047, 630] width 698 height 81
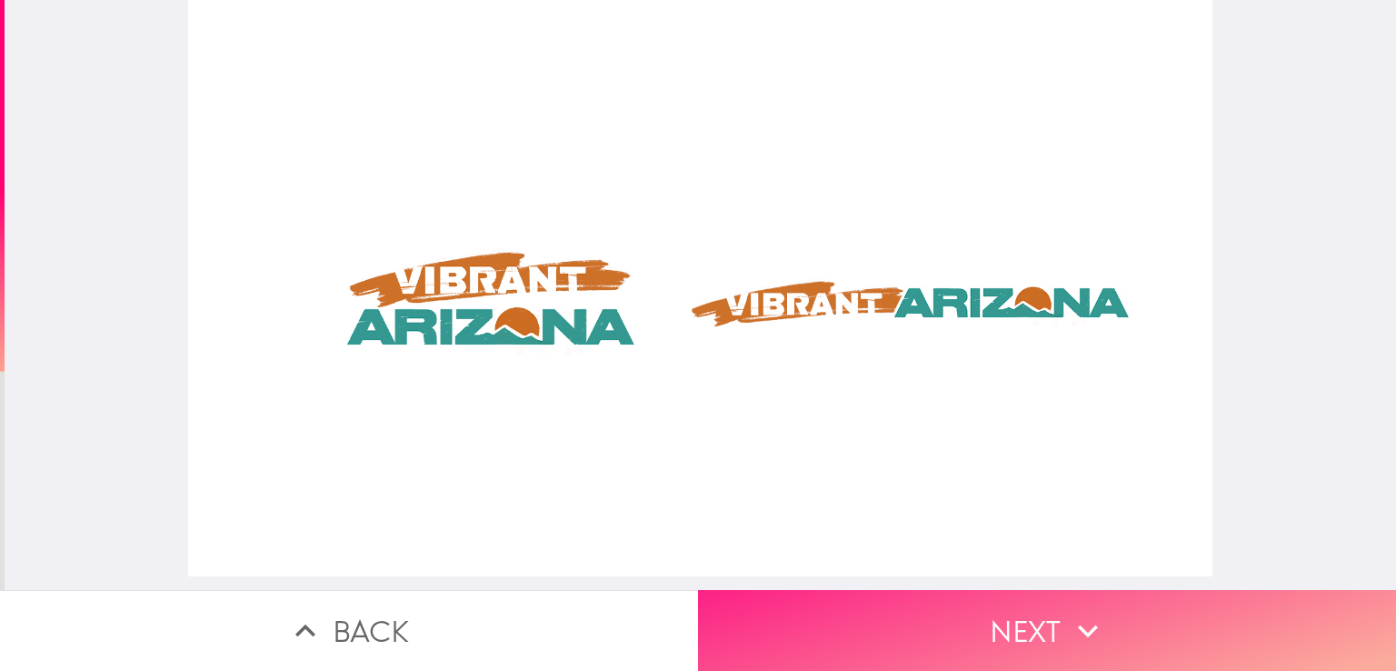
click at [1010, 604] on button "Next" at bounding box center [1047, 630] width 698 height 81
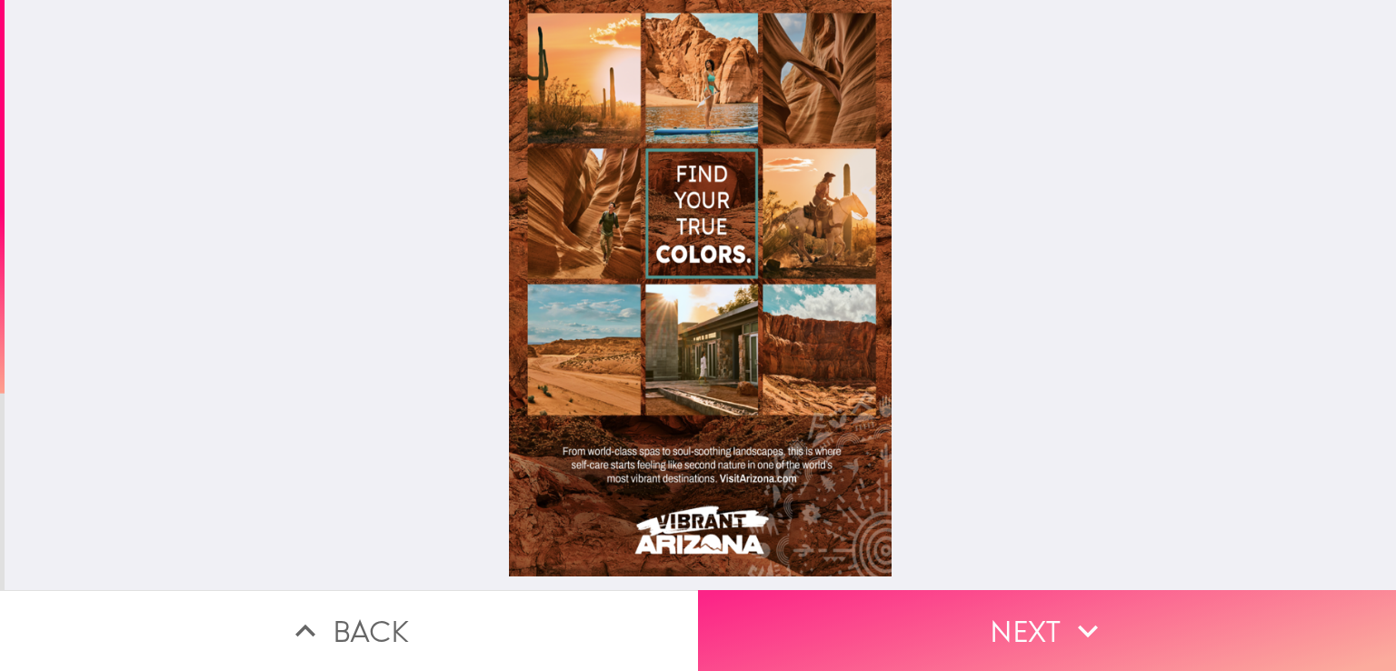
click at [927, 638] on button "Next" at bounding box center [1047, 630] width 698 height 81
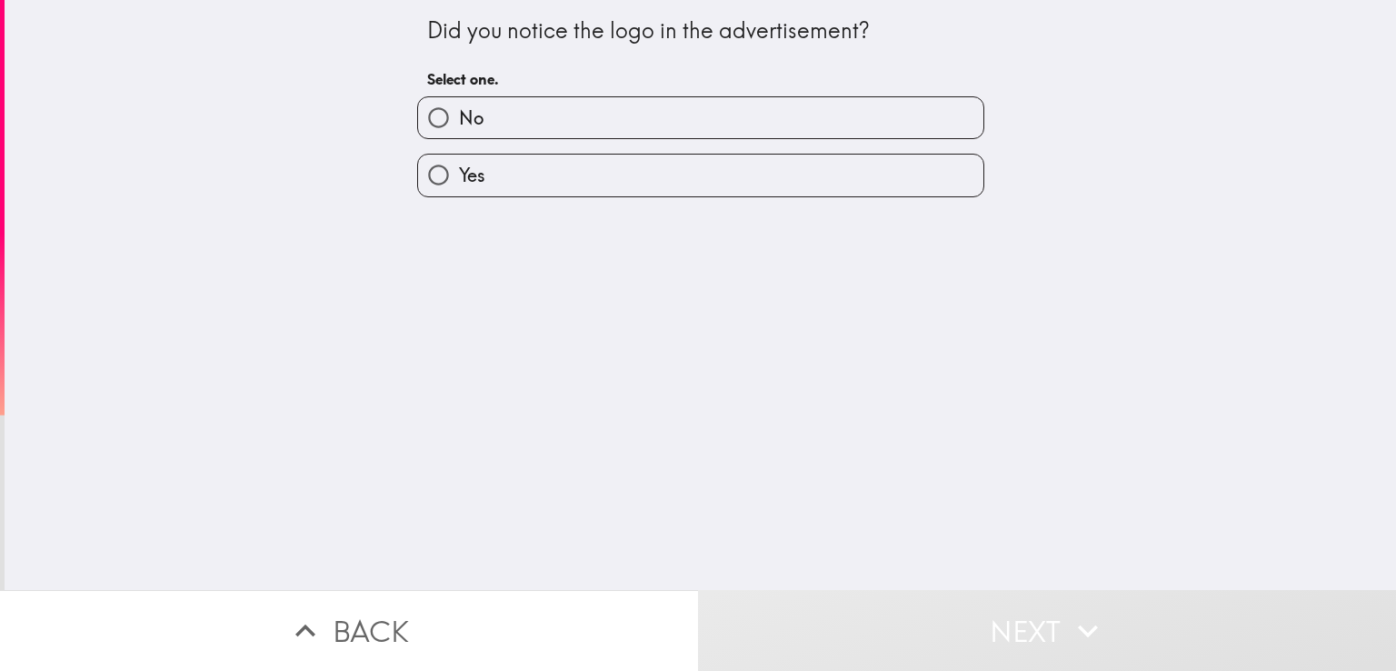
click at [463, 121] on span "No" at bounding box center [471, 117] width 25 height 25
click at [459, 121] on input "No" at bounding box center [438, 117] width 41 height 41
radio input "true"
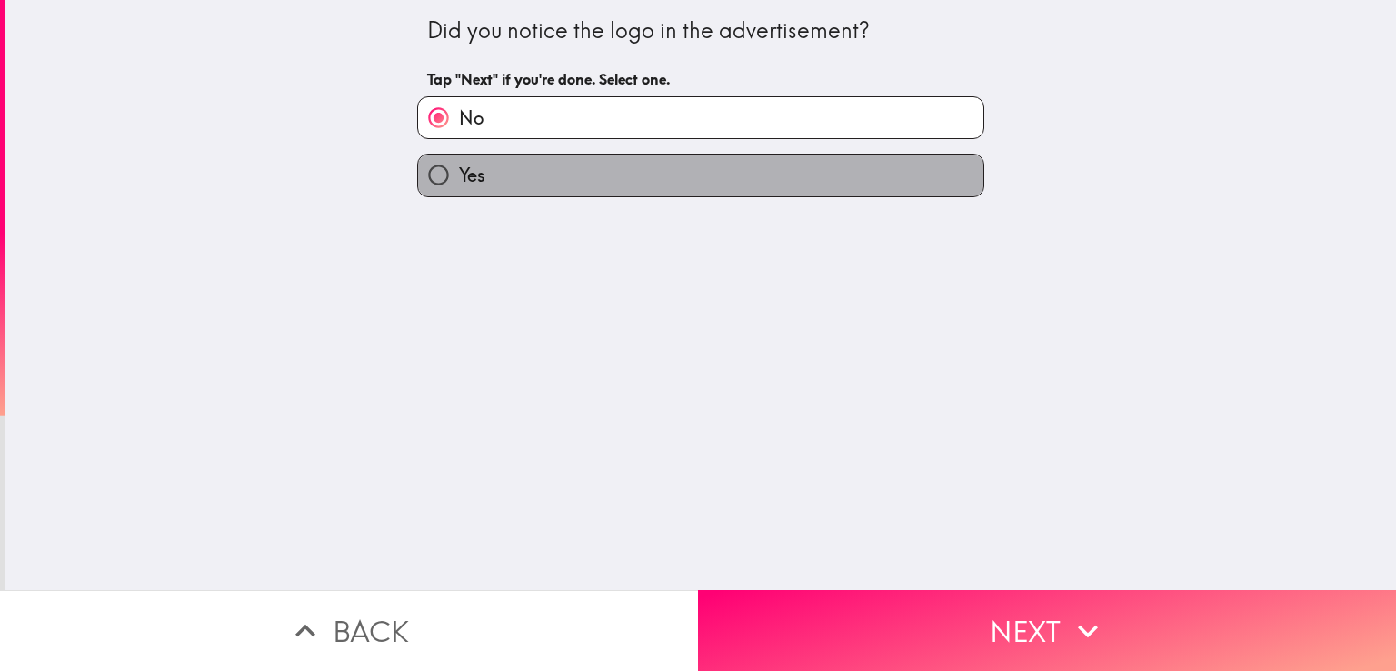
drag, startPoint x: 465, startPoint y: 172, endPoint x: 523, endPoint y: 176, distance: 57.4
click at [465, 172] on span "Yes" at bounding box center [472, 175] width 26 height 25
click at [459, 172] on input "Yes" at bounding box center [438, 175] width 41 height 41
radio input "true"
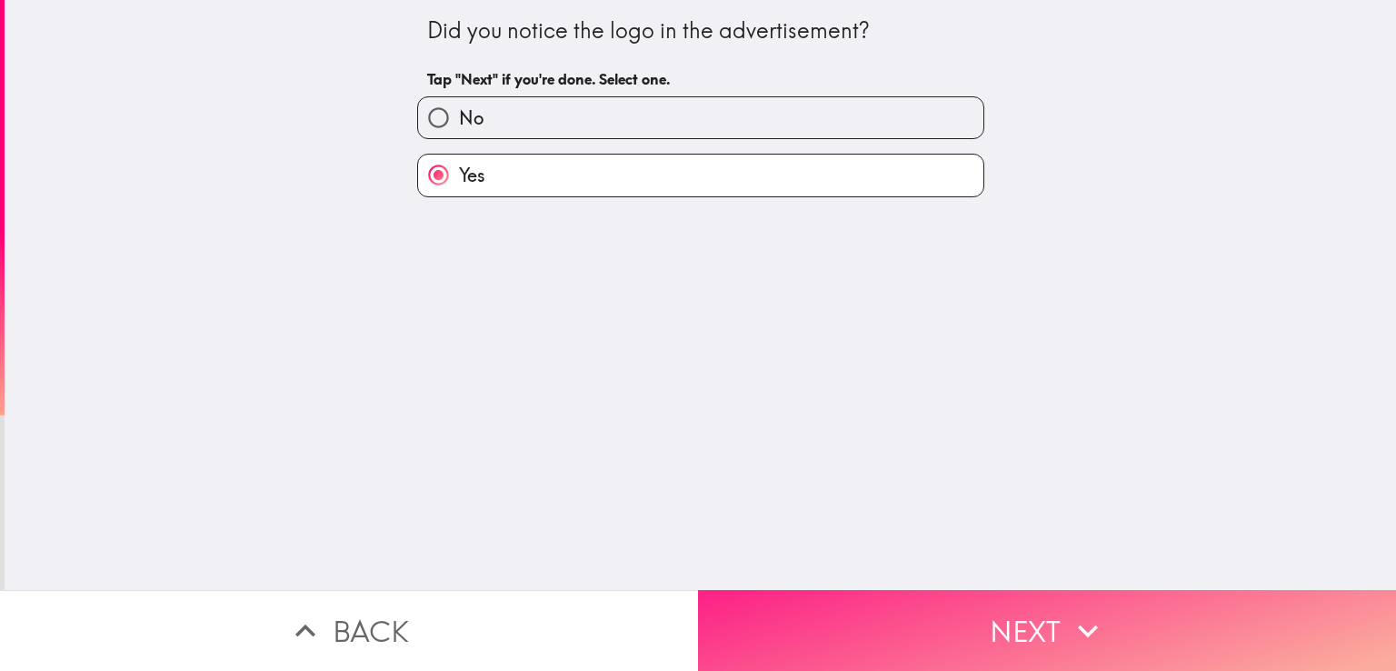
click at [1018, 606] on button "Next" at bounding box center [1047, 630] width 698 height 81
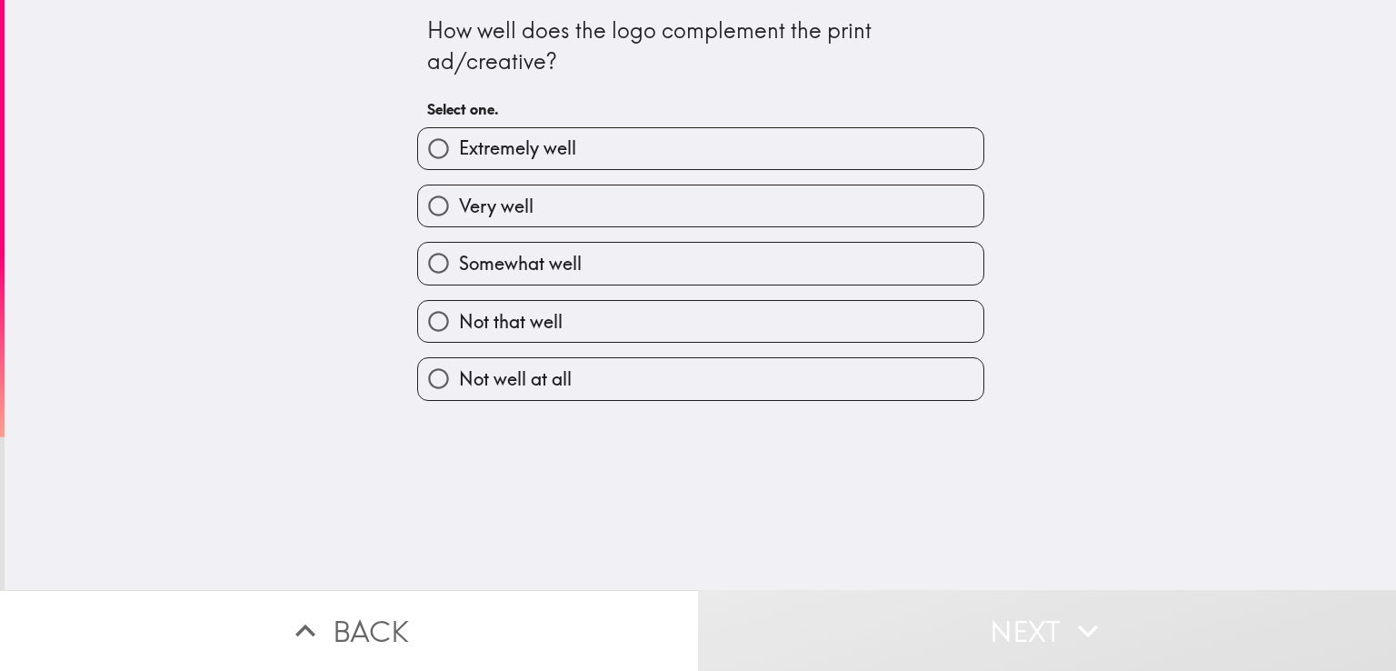
click at [499, 202] on span "Very well" at bounding box center [496, 206] width 75 height 25
click at [459, 202] on input "Very well" at bounding box center [438, 205] width 41 height 41
radio input "true"
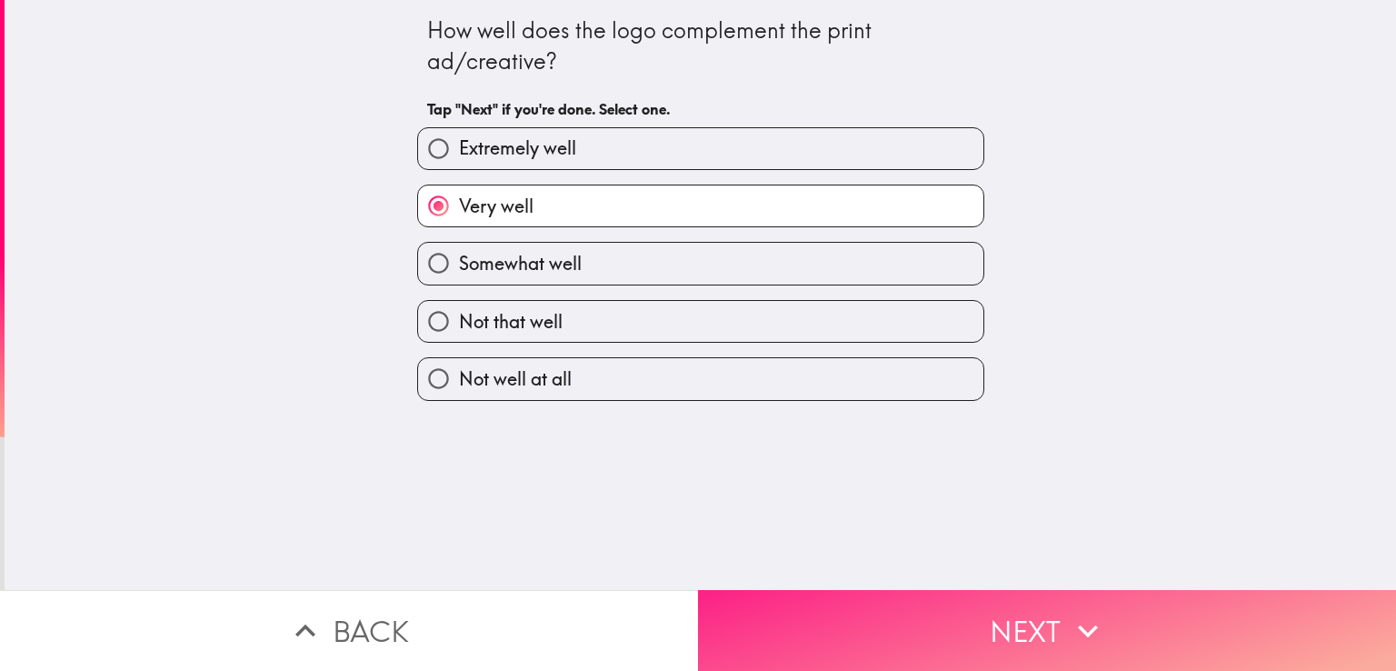
click at [860, 613] on button "Next" at bounding box center [1047, 630] width 698 height 81
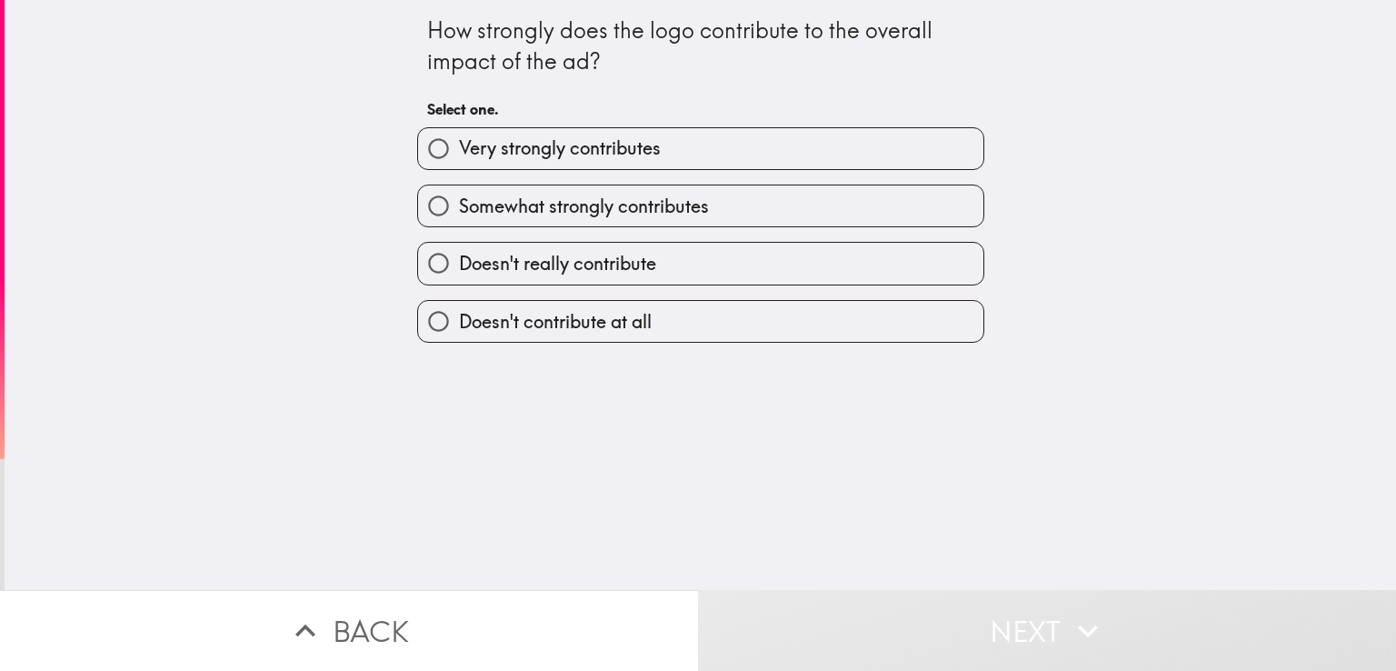
click at [520, 144] on span "Very strongly contributes" at bounding box center [560, 147] width 202 height 25
click at [459, 144] on input "Very strongly contributes" at bounding box center [438, 148] width 41 height 41
radio input "true"
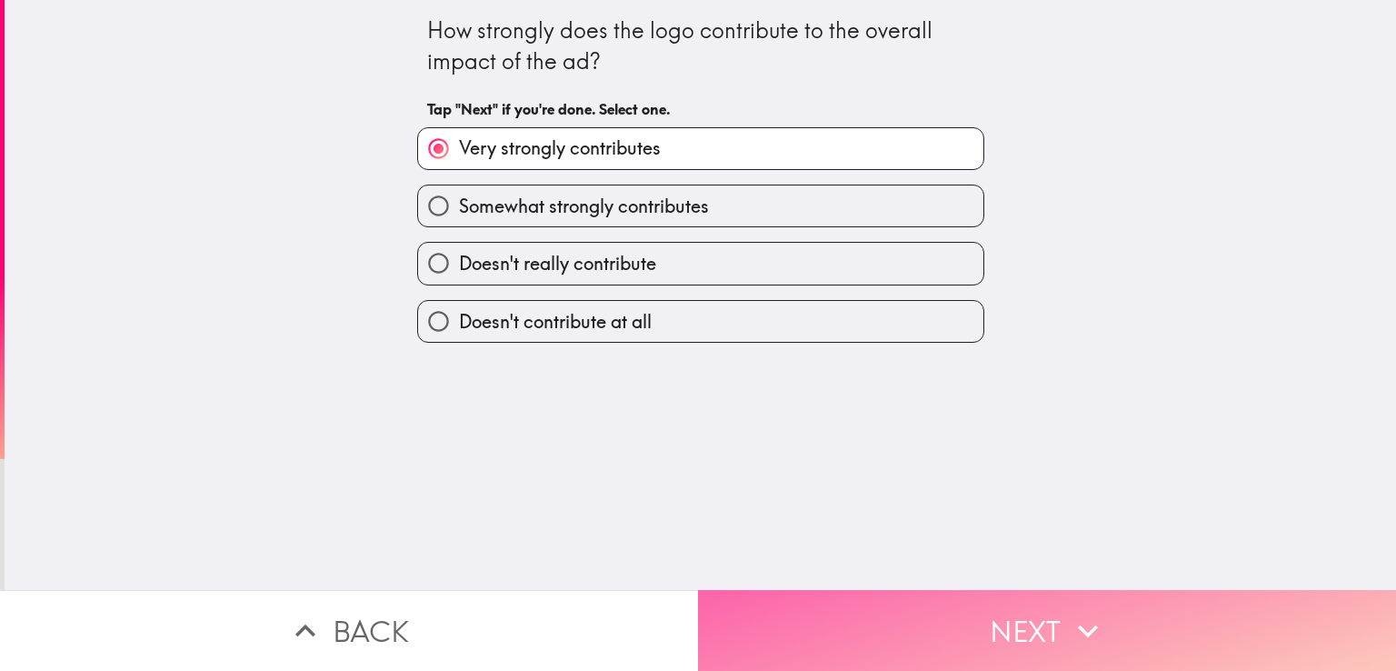
click at [888, 630] on button "Next" at bounding box center [1047, 630] width 698 height 81
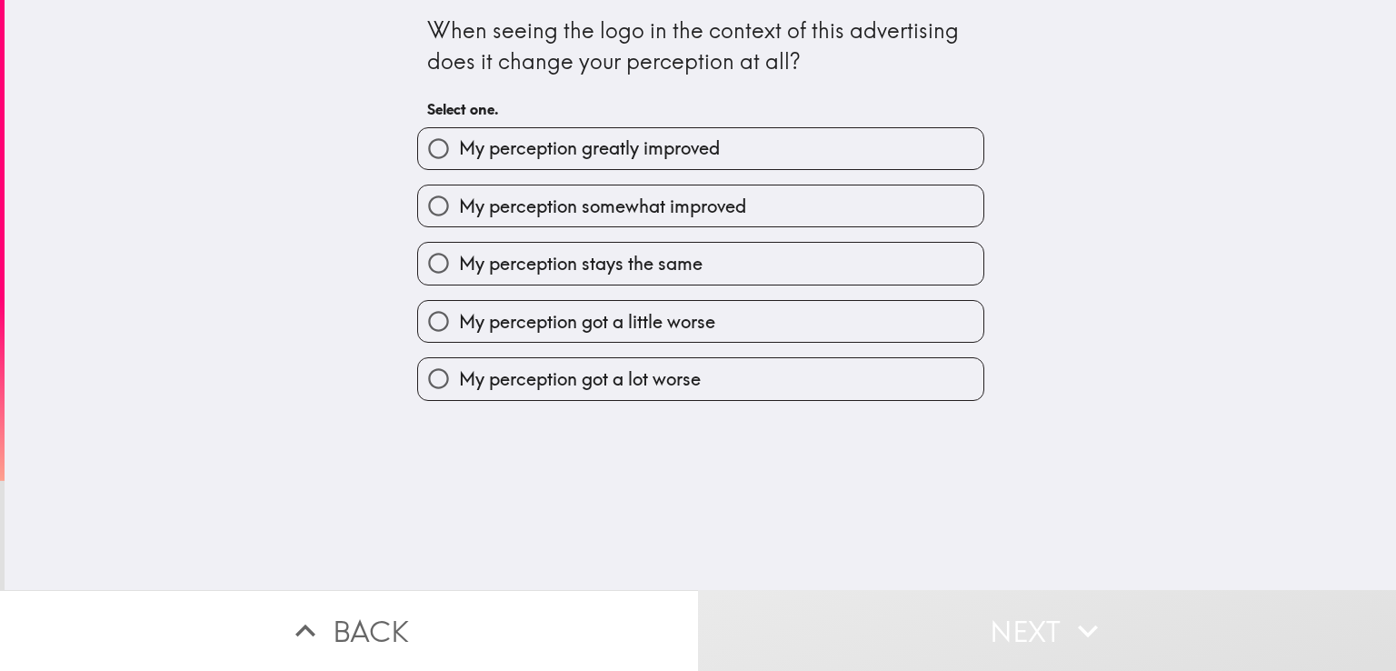
click at [538, 135] on span "My perception greatly improved" at bounding box center [589, 147] width 261 height 25
click at [459, 135] on input "My perception greatly improved" at bounding box center [438, 148] width 41 height 41
radio input "true"
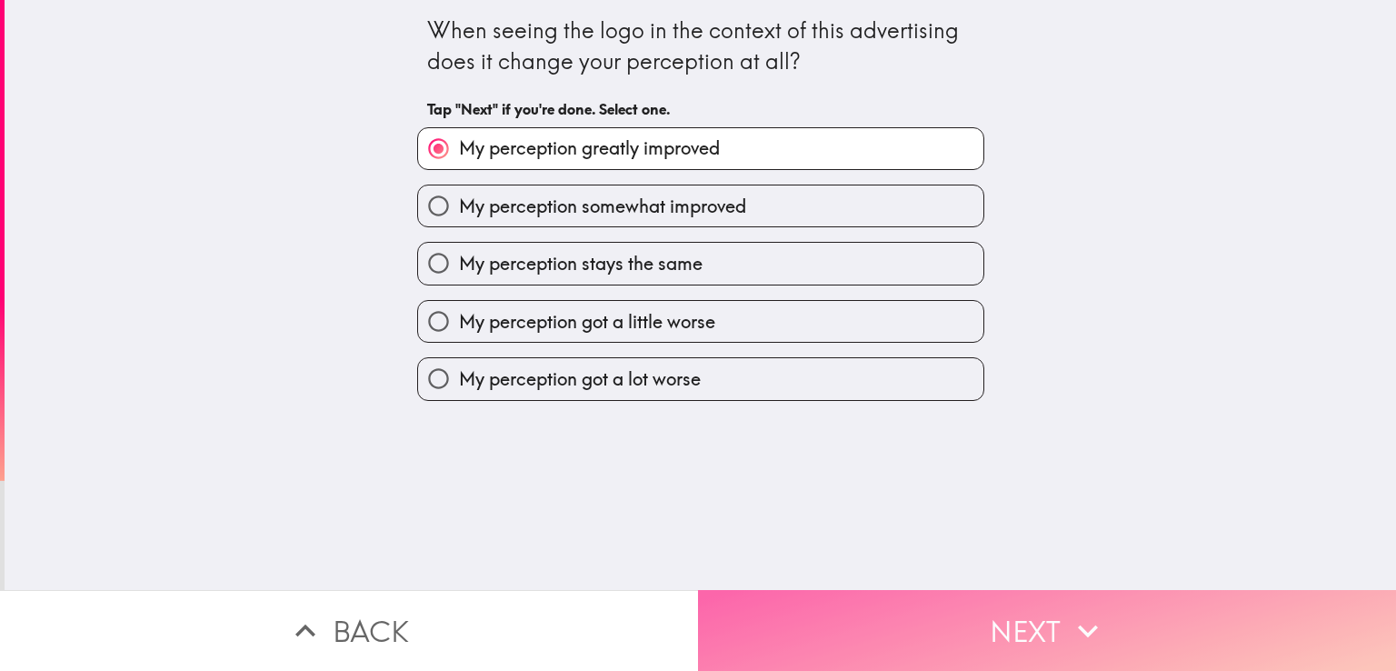
click at [847, 634] on button "Next" at bounding box center [1047, 630] width 698 height 81
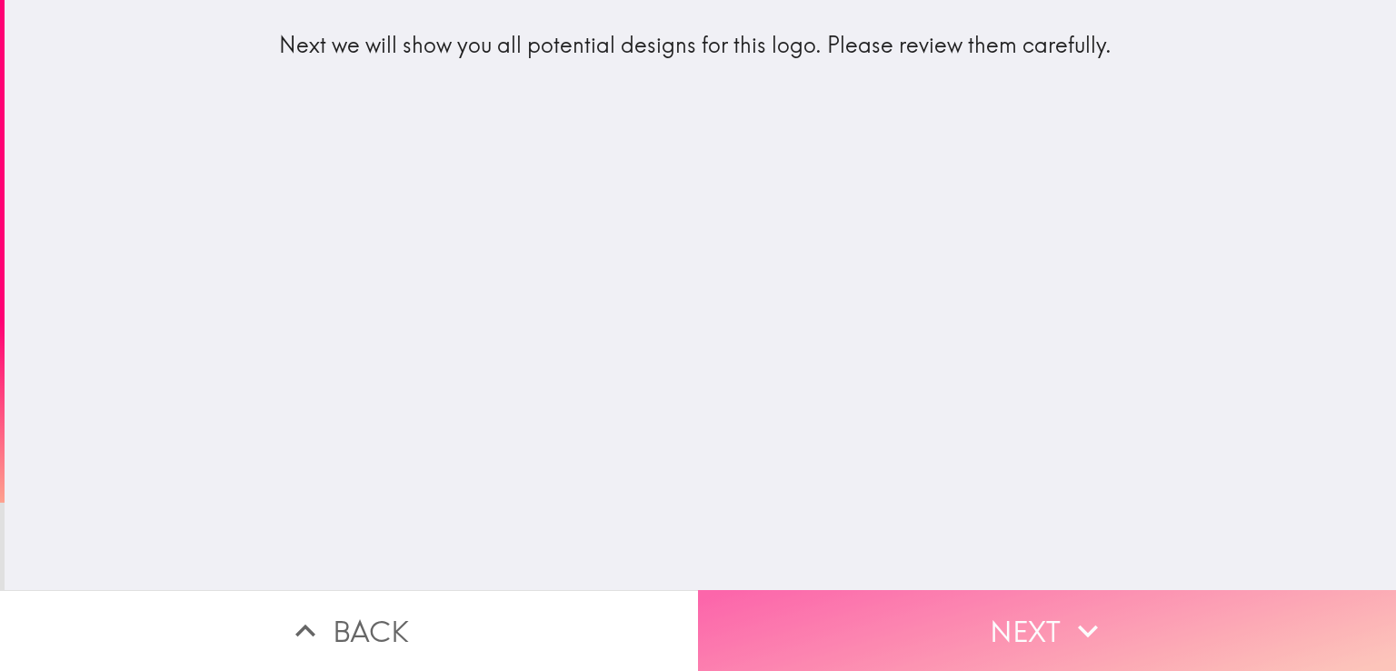
click at [1050, 614] on button "Next" at bounding box center [1047, 630] width 698 height 81
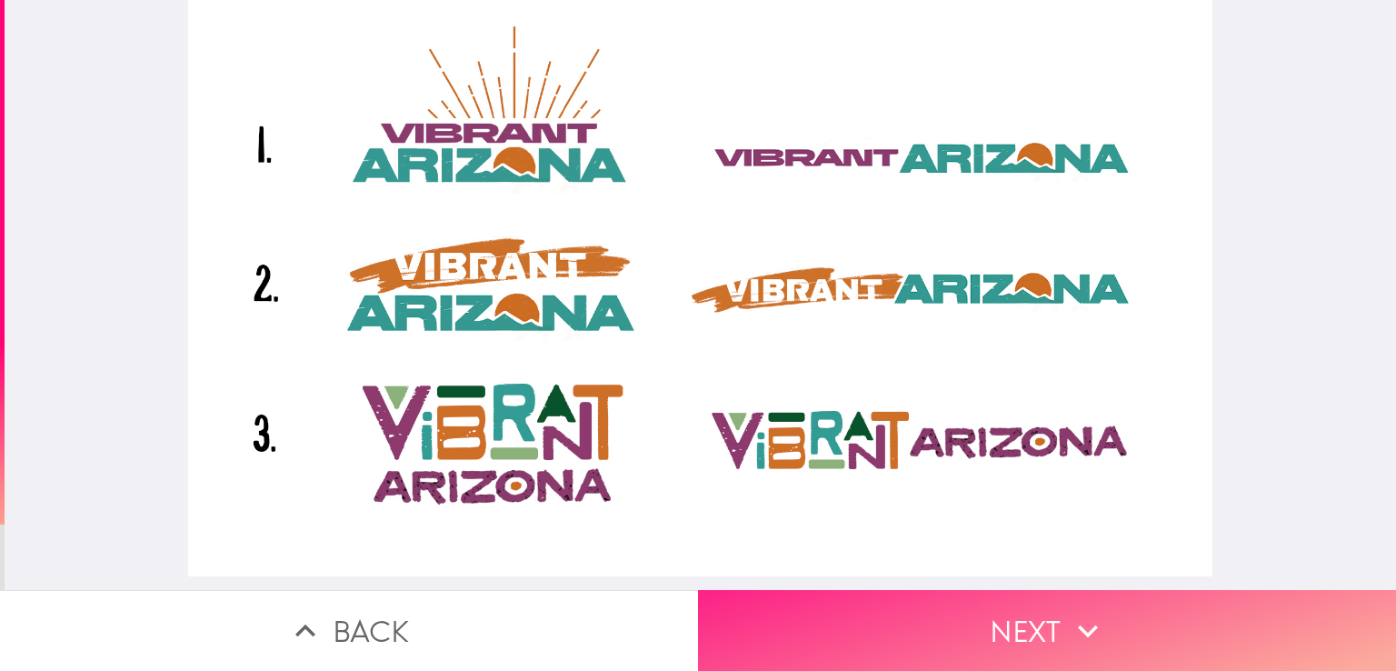
click at [1005, 617] on button "Next" at bounding box center [1047, 630] width 698 height 81
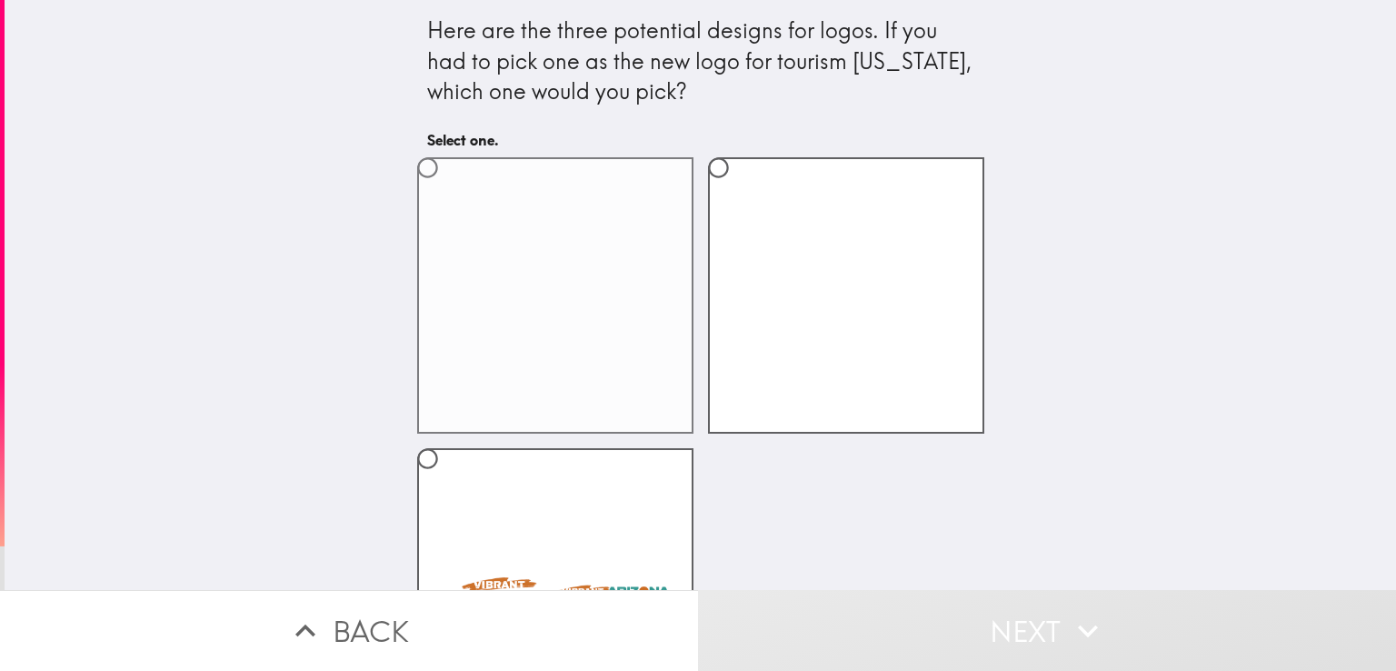
scroll to position [149, 0]
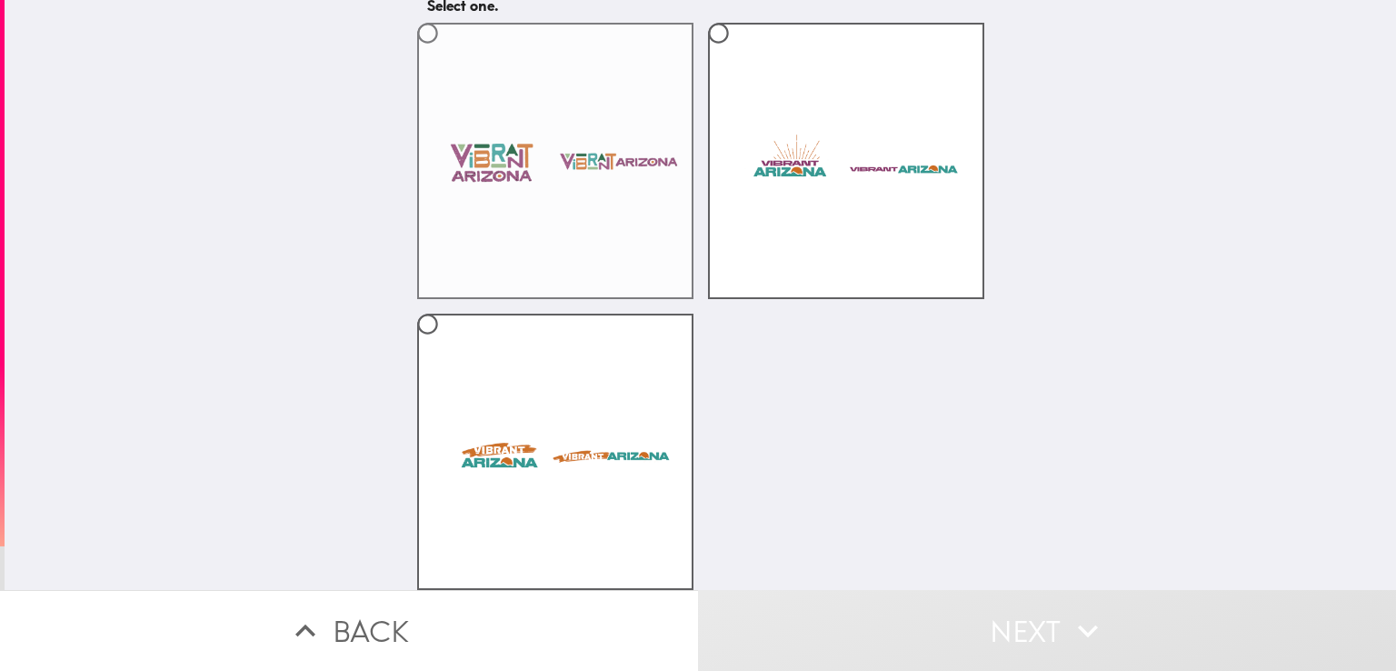
click at [592, 172] on label at bounding box center [555, 161] width 276 height 276
click at [448, 54] on input "radio" at bounding box center [427, 33] width 41 height 41
radio input "true"
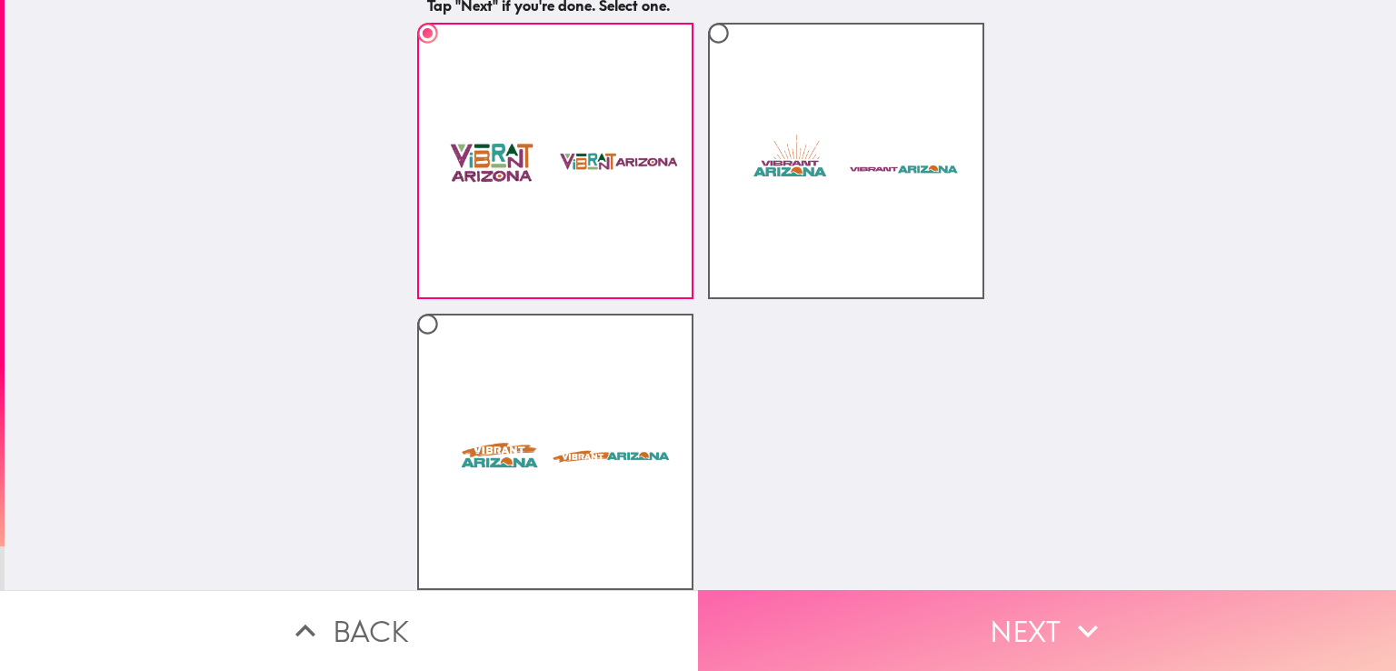
click at [1068, 612] on icon "button" at bounding box center [1088, 631] width 40 height 40
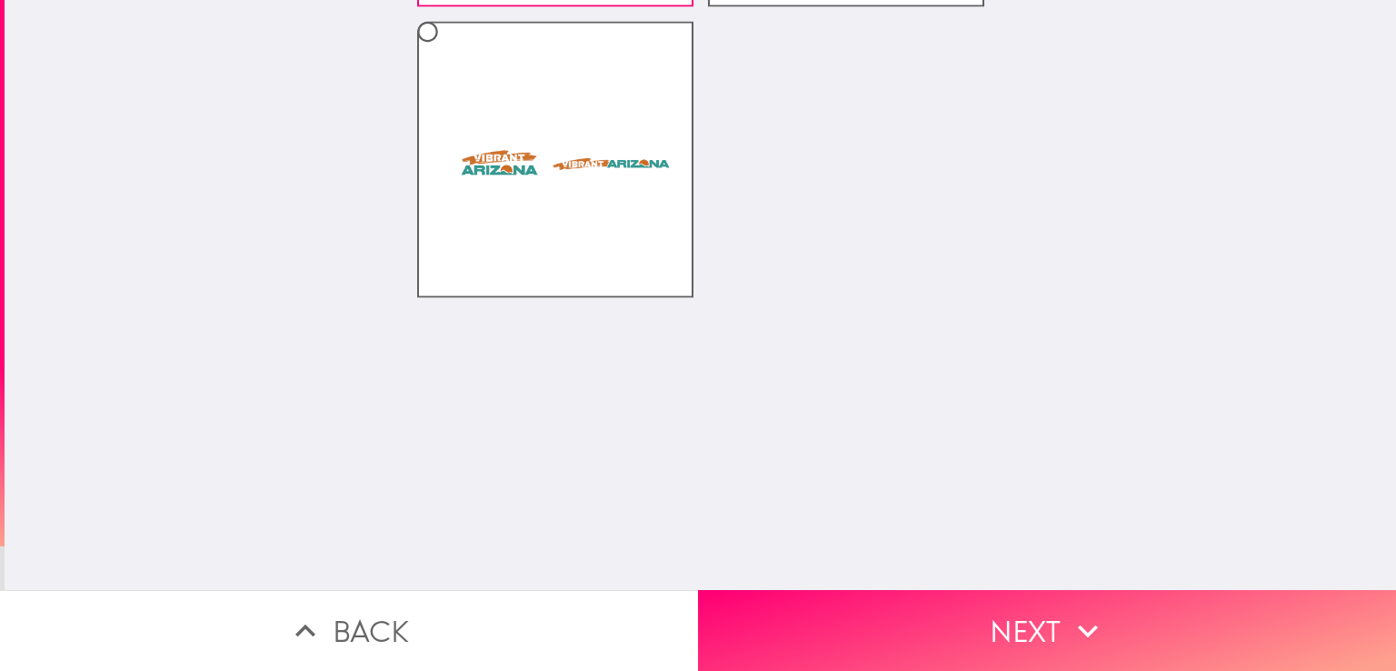
scroll to position [0, 0]
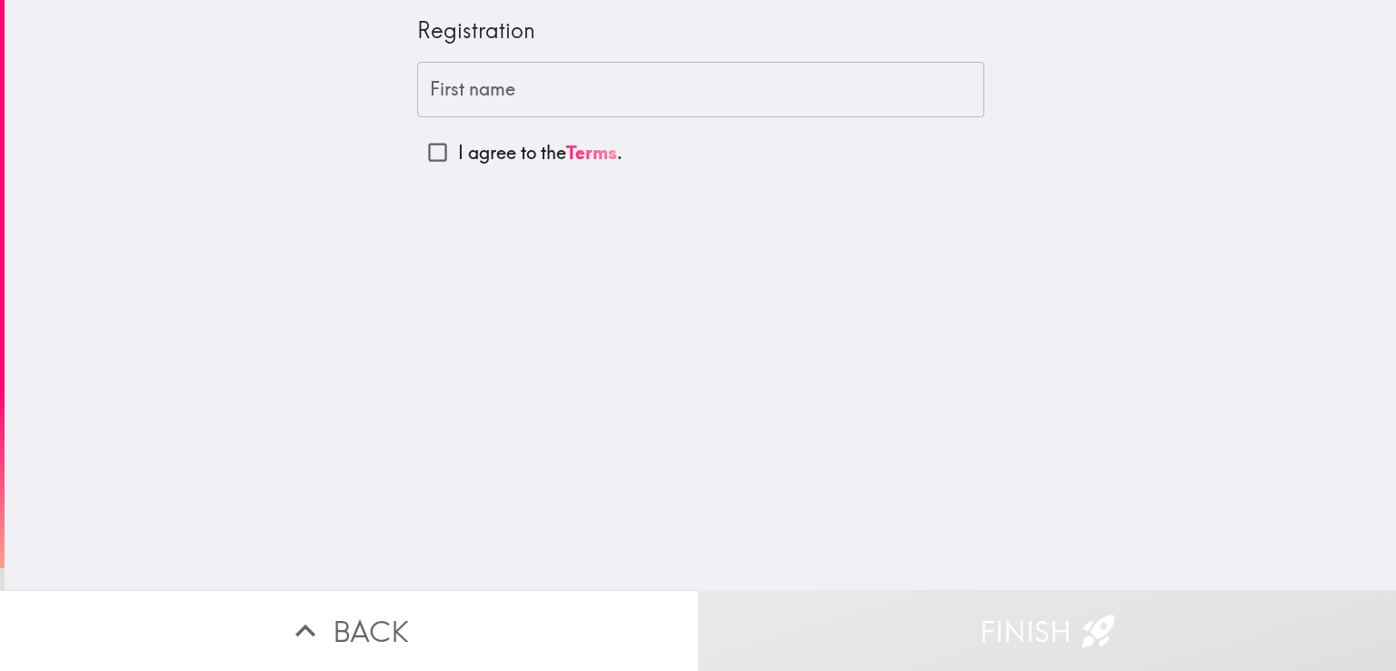
click at [482, 155] on p "I agree to the Terms ." at bounding box center [540, 152] width 165 height 25
click at [458, 155] on input "I agree to the Terms ." at bounding box center [437, 152] width 41 height 41
checkbox input "true"
click at [456, 92] on input "First name" at bounding box center [700, 90] width 567 height 56
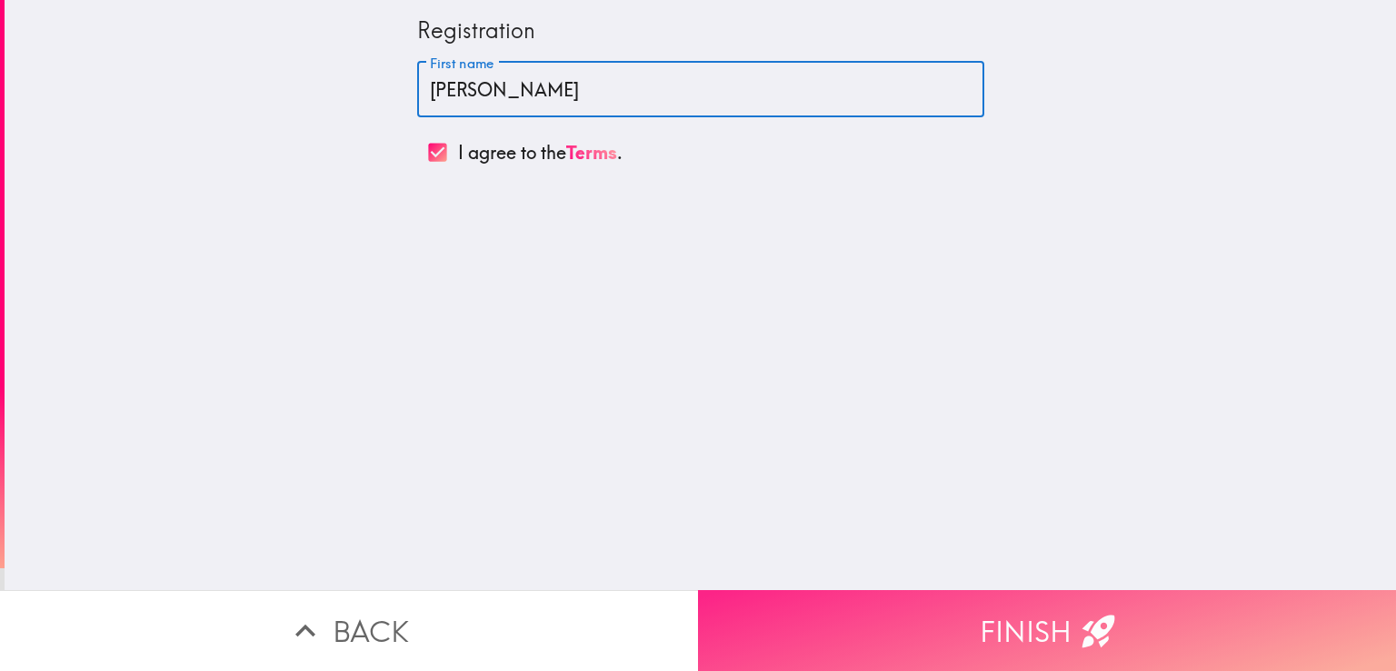
type input "[PERSON_NAME]"
click at [923, 634] on button "Finish" at bounding box center [1047, 630] width 698 height 81
